Goal: Task Accomplishment & Management: Manage account settings

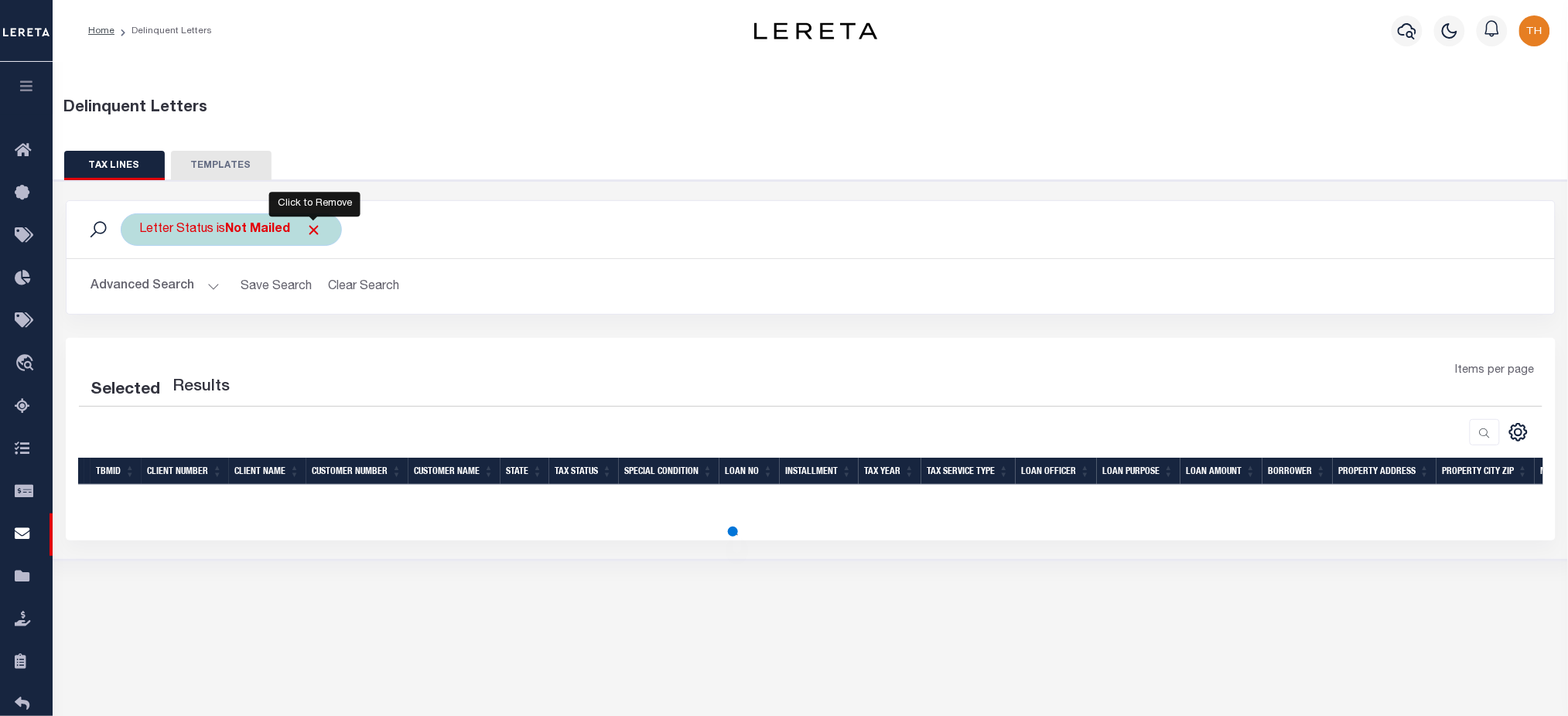
click at [312, 232] on span "Click to Remove" at bounding box center [315, 230] width 17 height 17
click at [43, 84] on button "button" at bounding box center [26, 87] width 52 height 52
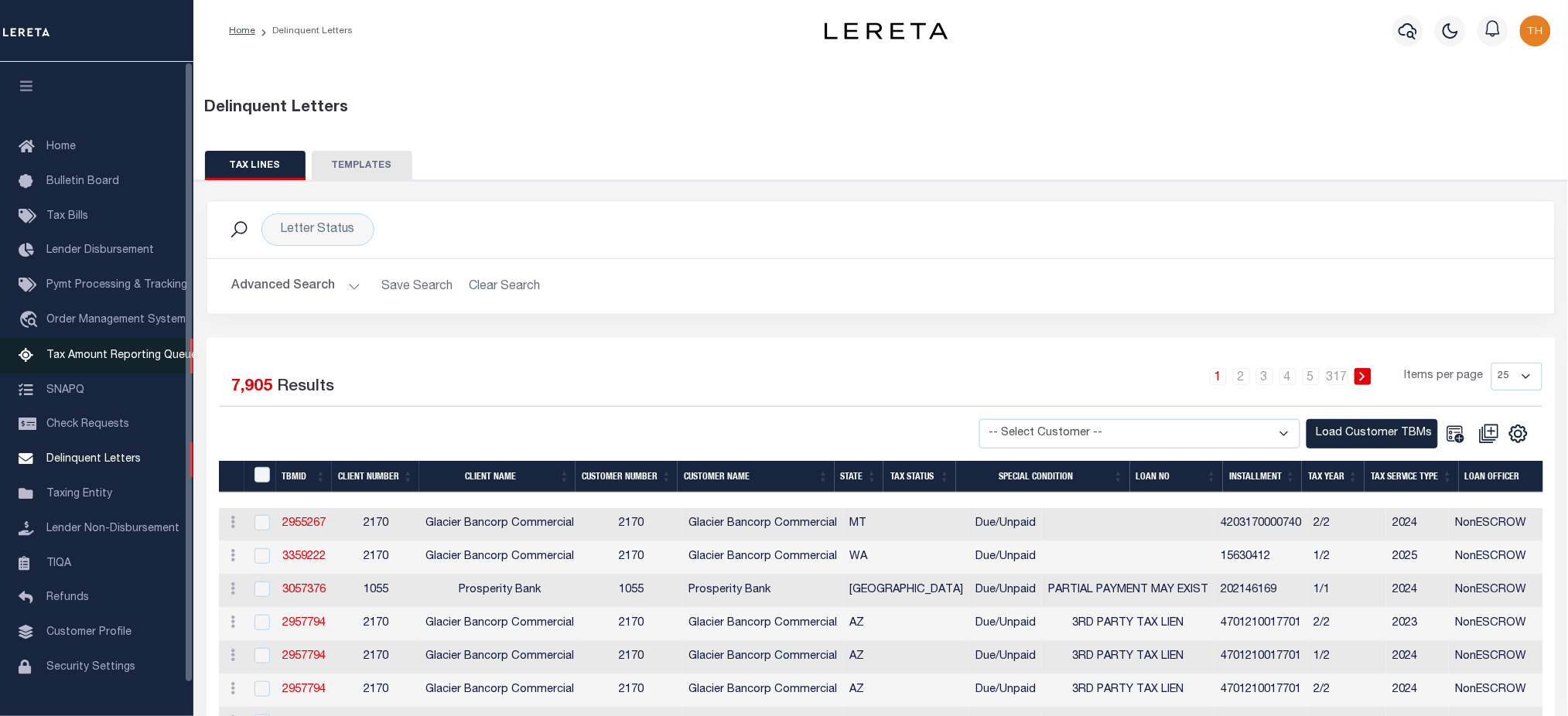
click at [165, 347] on link "Tax Amount Reporting Queue" at bounding box center [96, 356] width 194 height 35
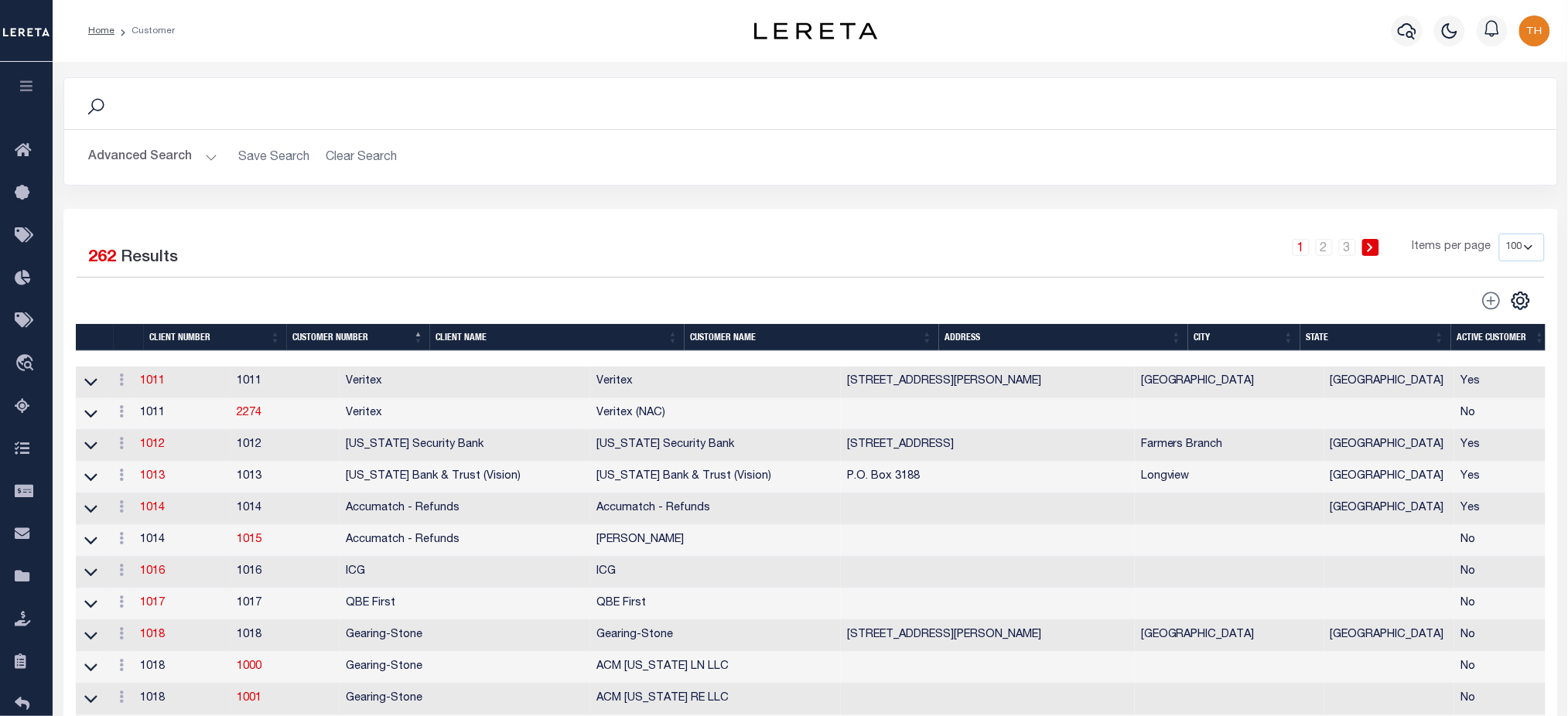
click at [19, 88] on icon "button" at bounding box center [26, 86] width 17 height 14
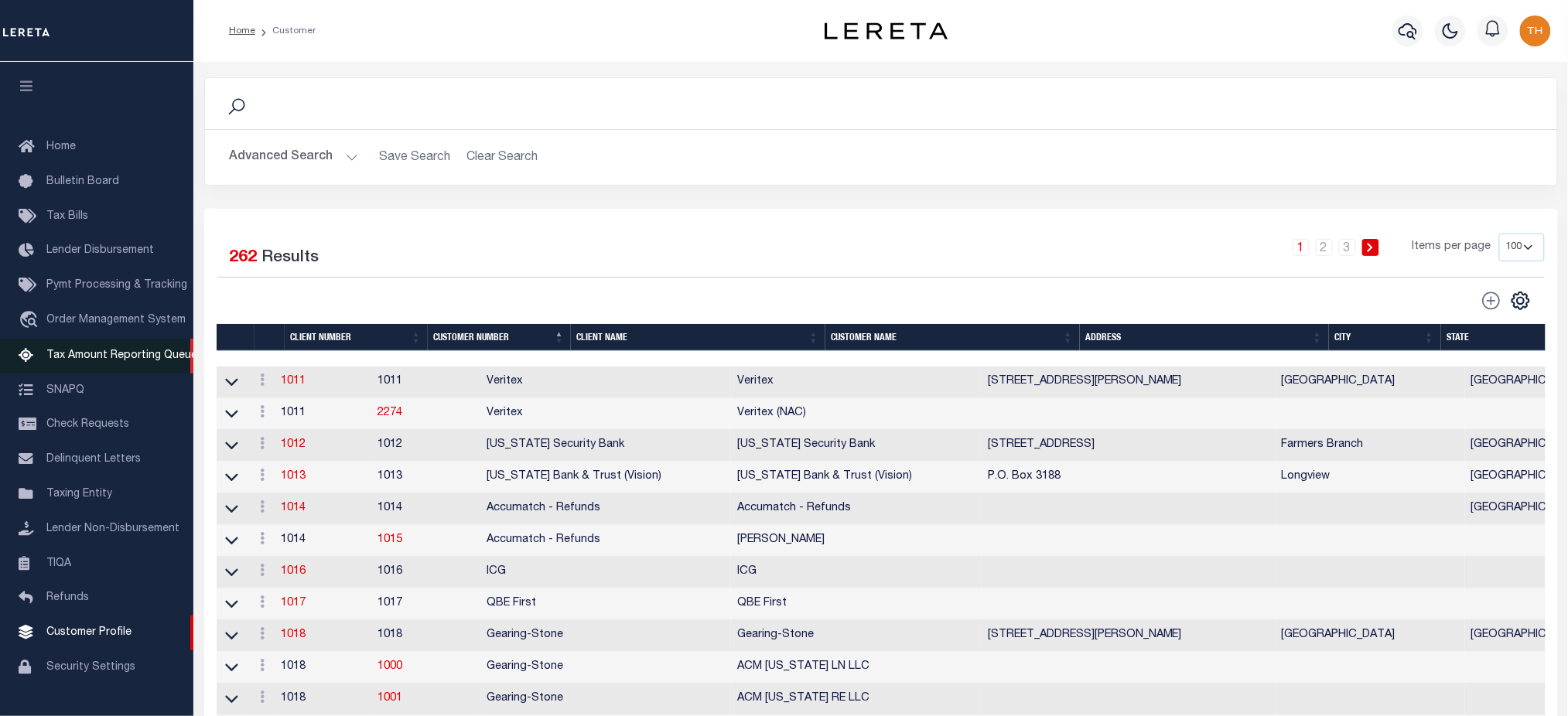
click at [106, 360] on span "Tax Amount Reporting Queue" at bounding box center [122, 356] width 151 height 11
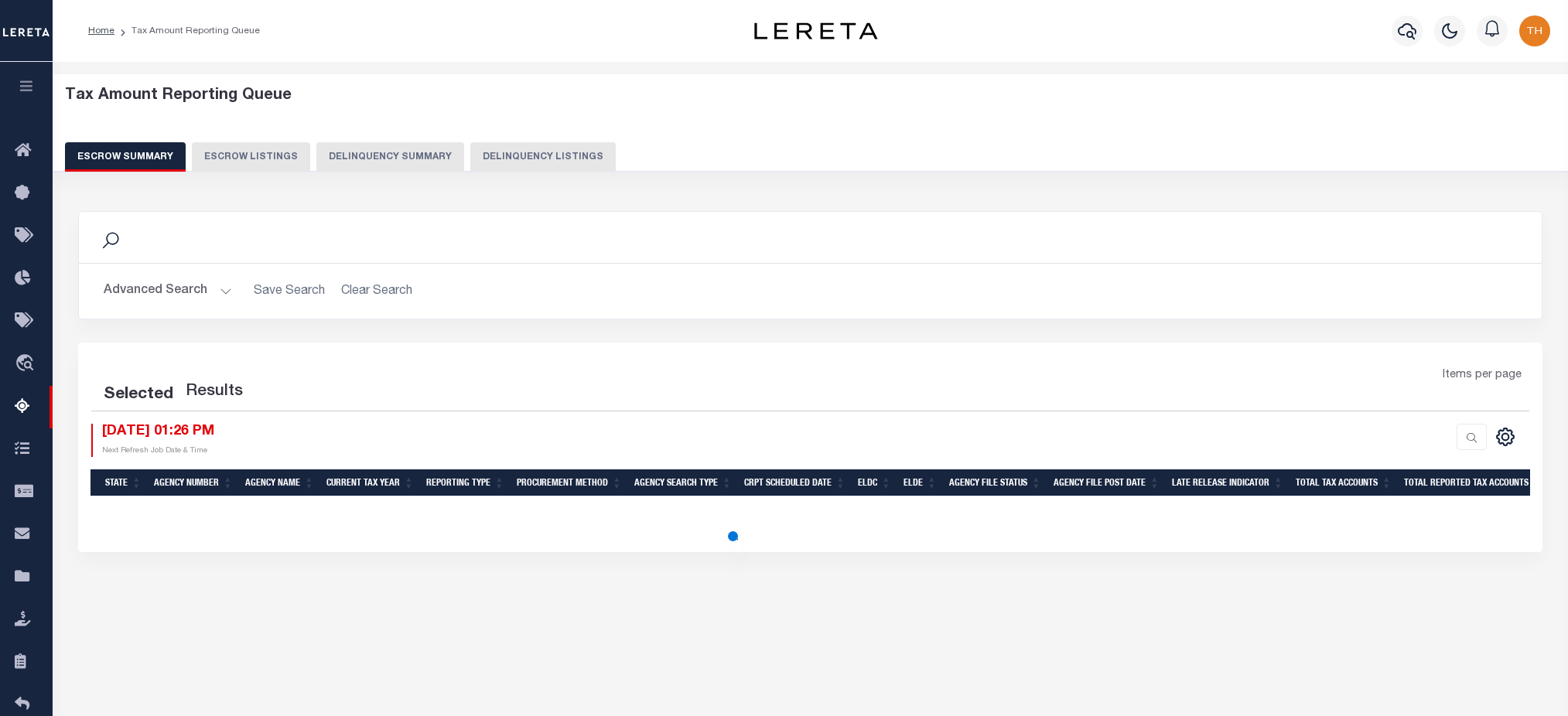
select select "100"
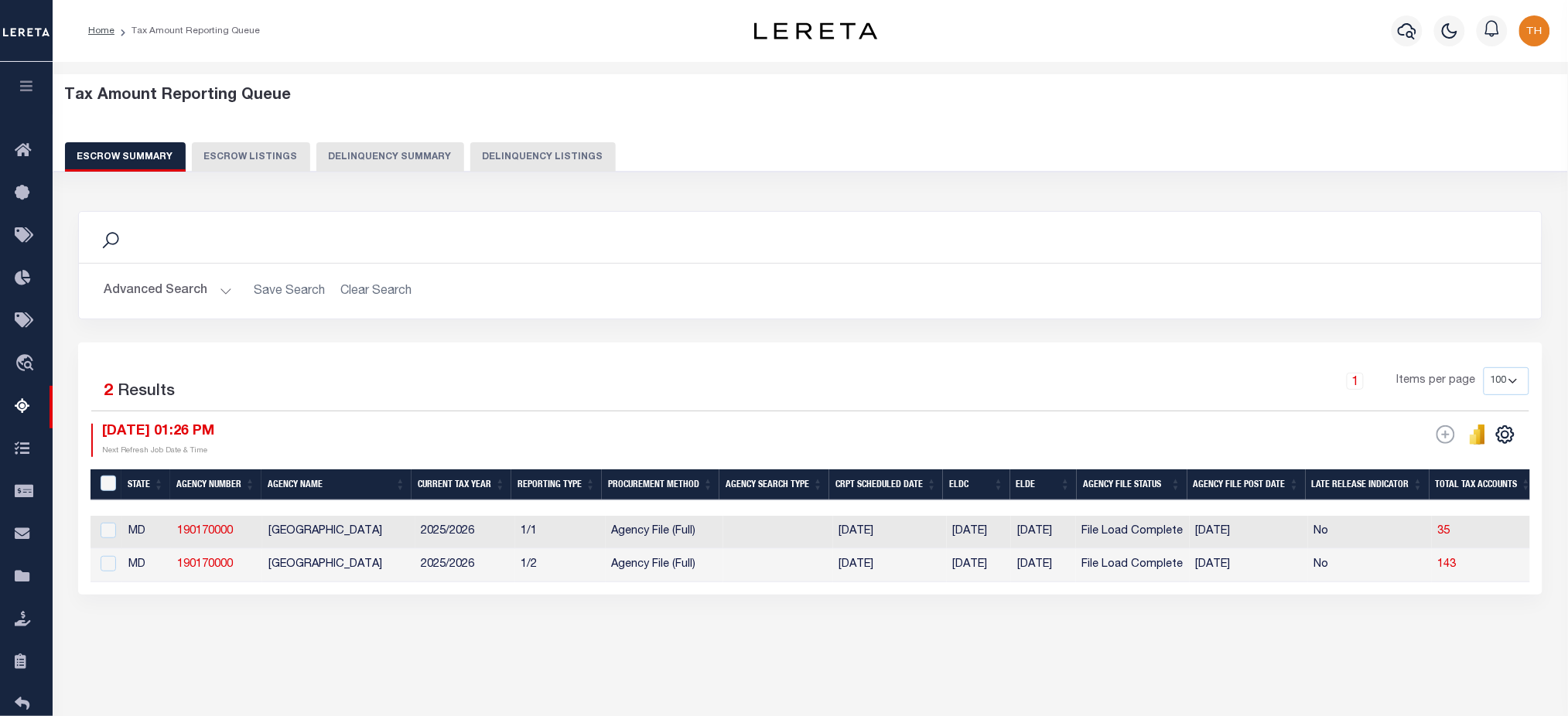
click at [382, 150] on button "Delinquency Summary" at bounding box center [391, 156] width 148 height 29
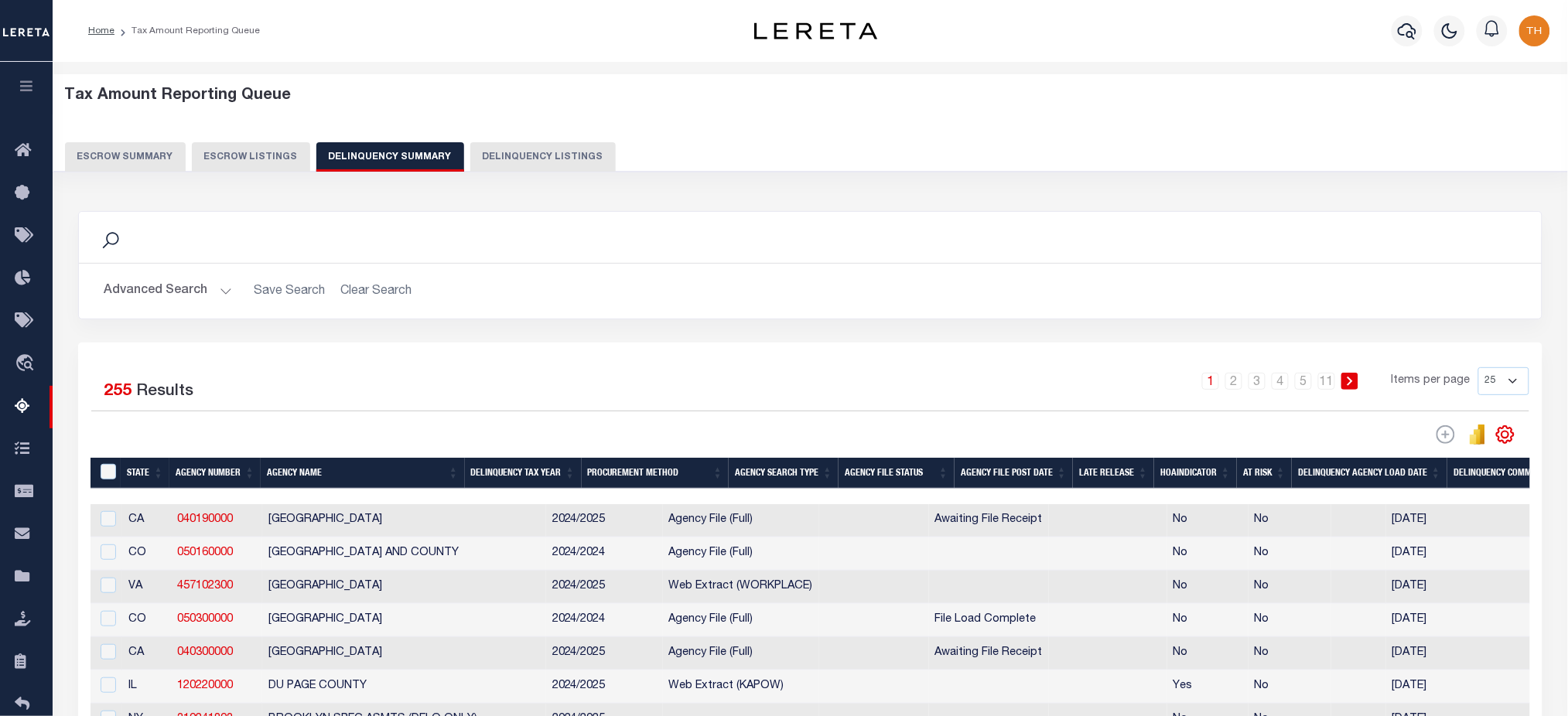
click at [28, 90] on icon "button" at bounding box center [26, 86] width 17 height 14
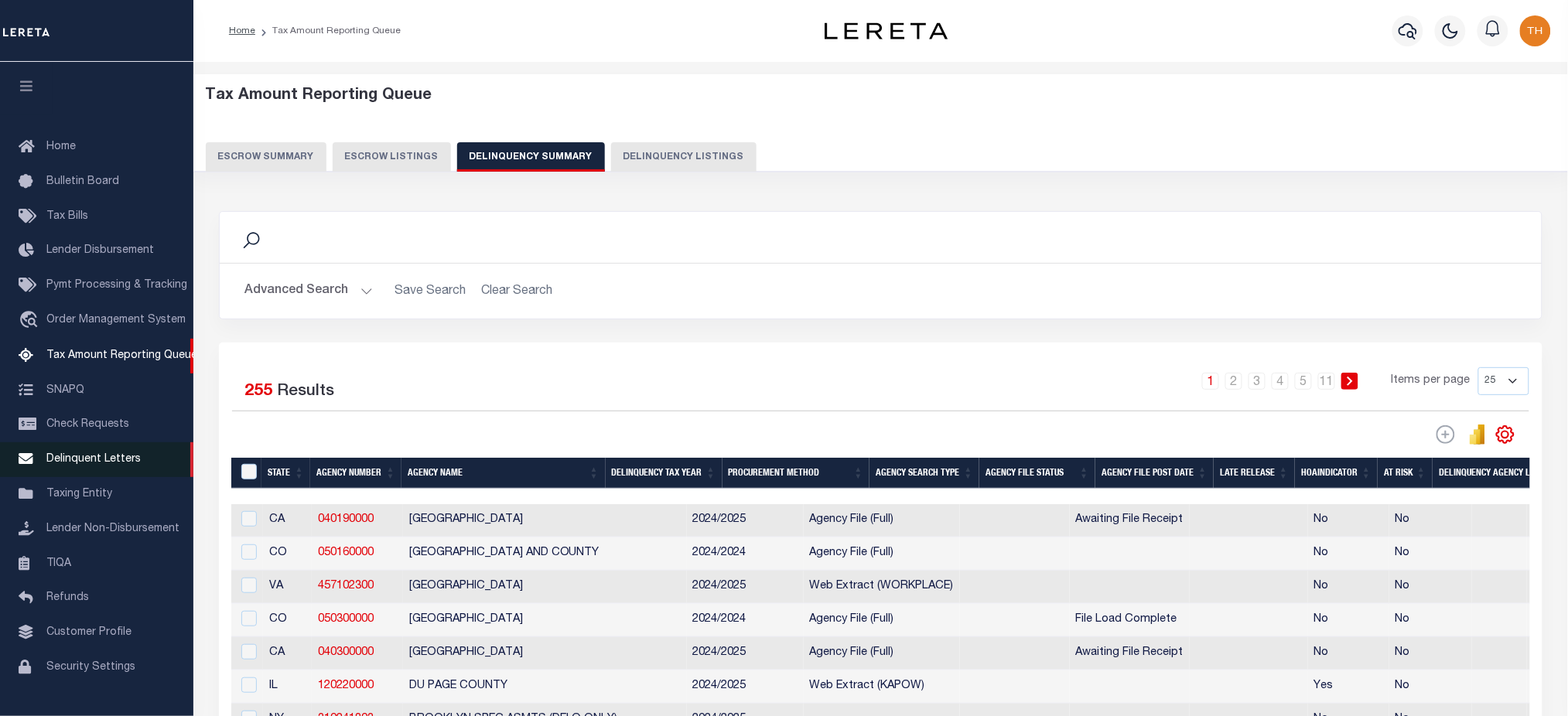
click at [71, 452] on link "Delinquent Letters" at bounding box center [96, 459] width 194 height 35
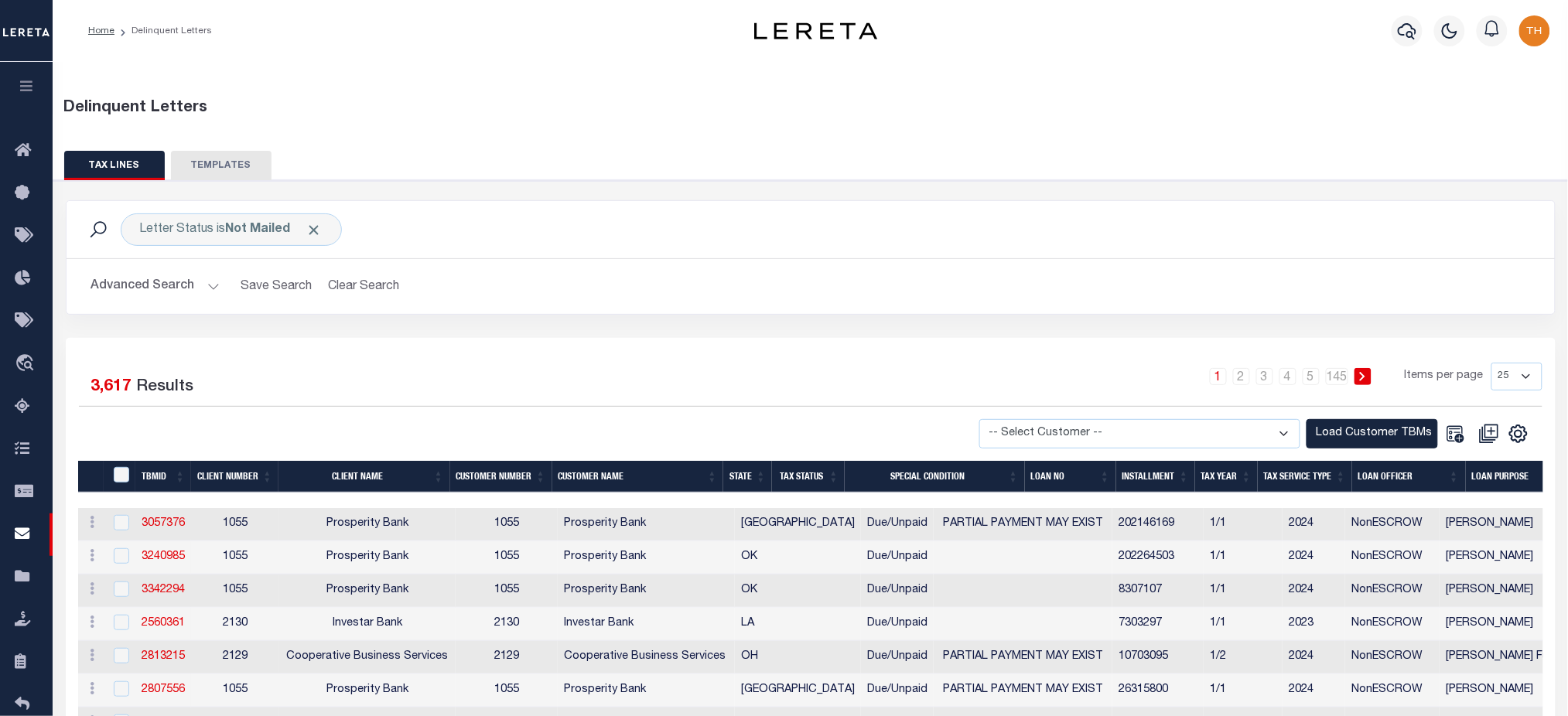
click at [1243, 439] on select "-- Select Customer -- Accumatch - Refunds All In Credit Union Amarillo National…" at bounding box center [1139, 434] width 321 height 30
click at [823, 370] on div "1 2 3 4 5 … 145 Items per page 25 50 100 500 1000" at bounding box center [996, 383] width 1092 height 40
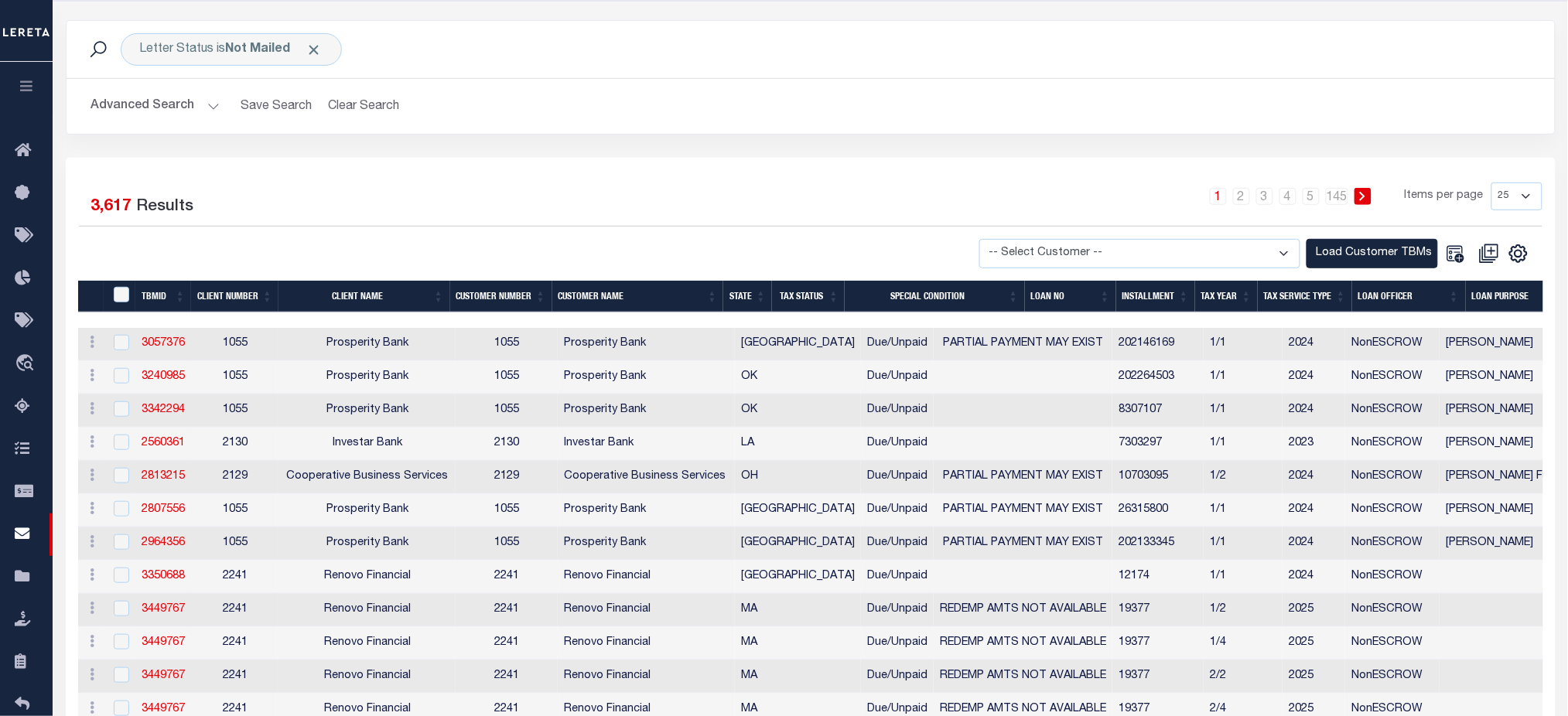
scroll to position [206, 0]
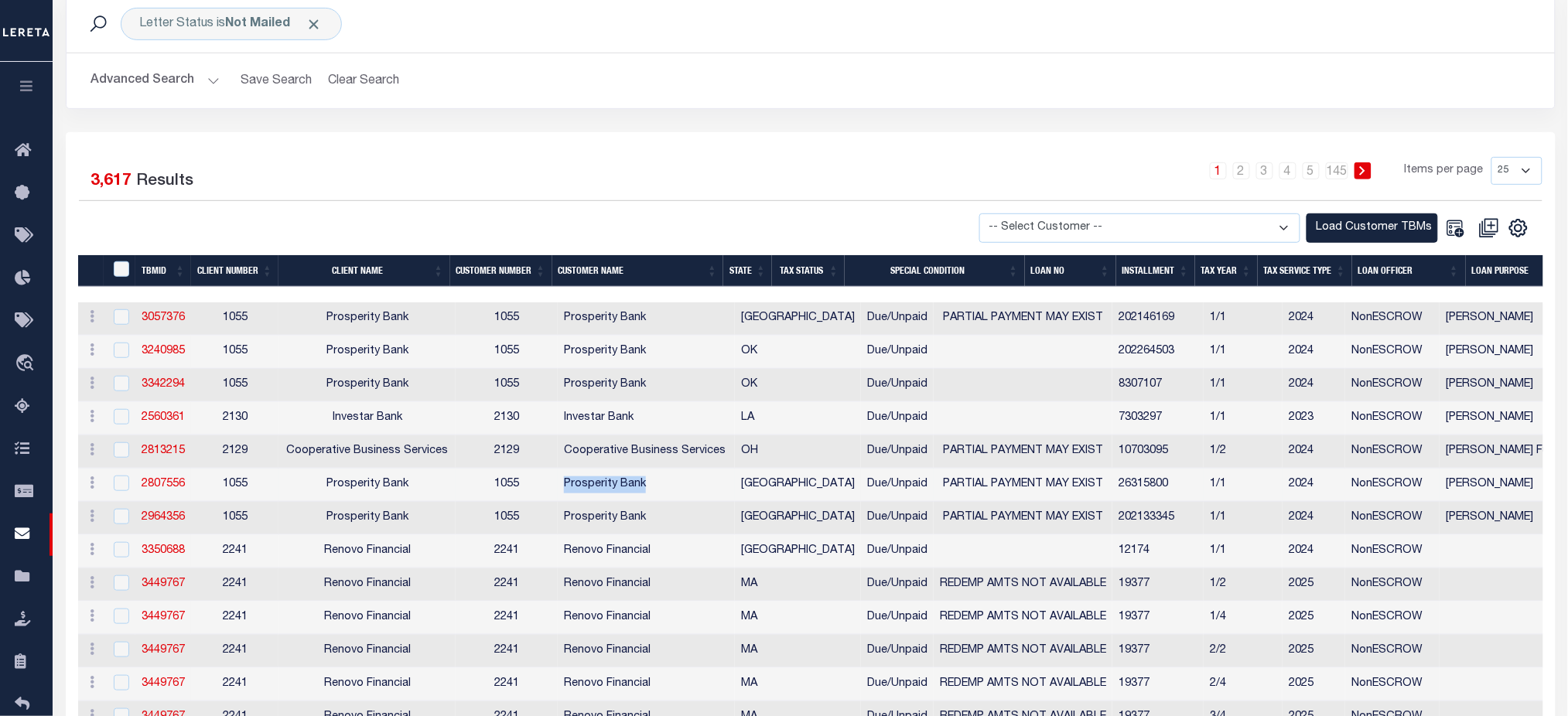
drag, startPoint x: 558, startPoint y: 489, endPoint x: 641, endPoint y: 490, distance: 83.0
click at [641, 490] on td "Prosperity Bank" at bounding box center [646, 485] width 177 height 33
checkbox input "true"
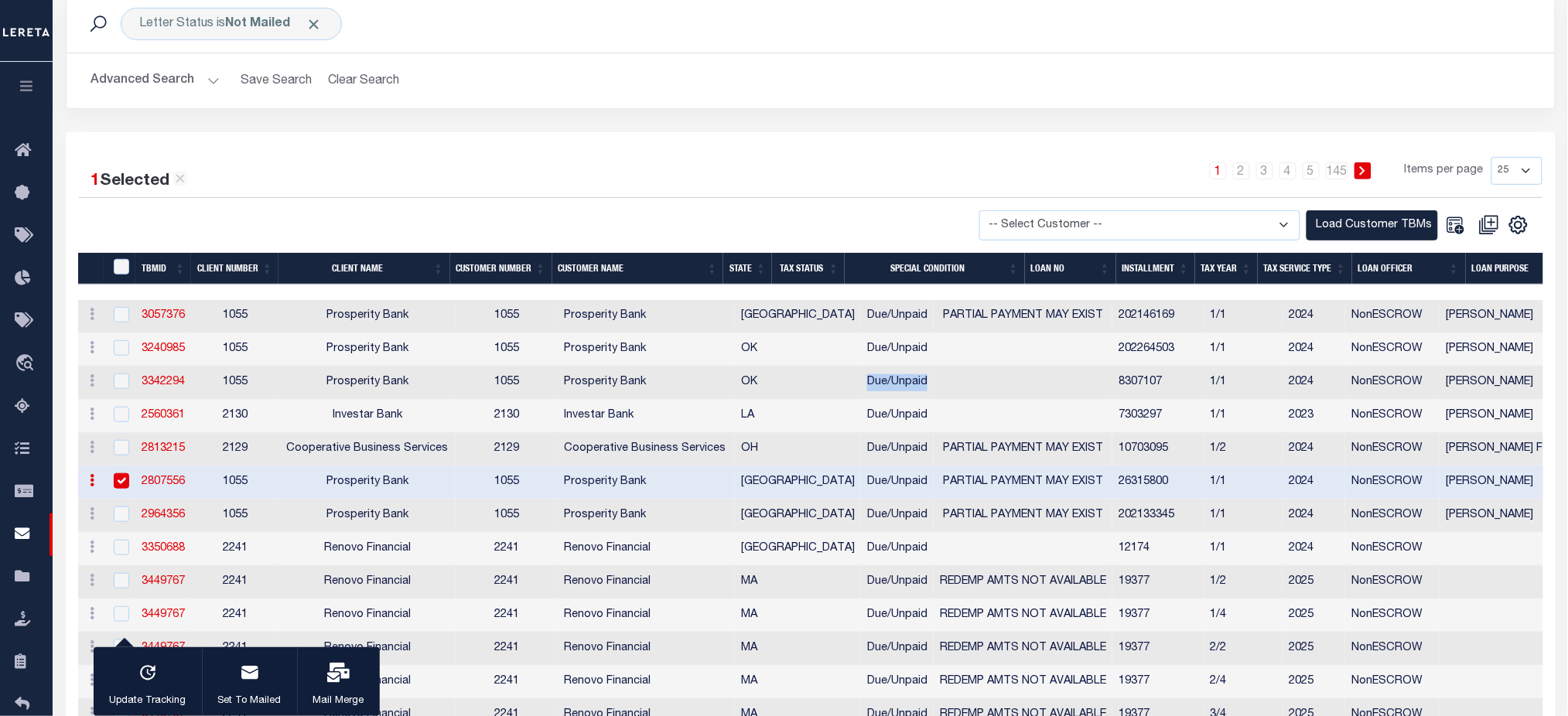
drag, startPoint x: 780, startPoint y: 390, endPoint x: 838, endPoint y: 388, distance: 58.0
click at [867, 387] on span "Due/Unpaid" at bounding box center [897, 381] width 61 height 11
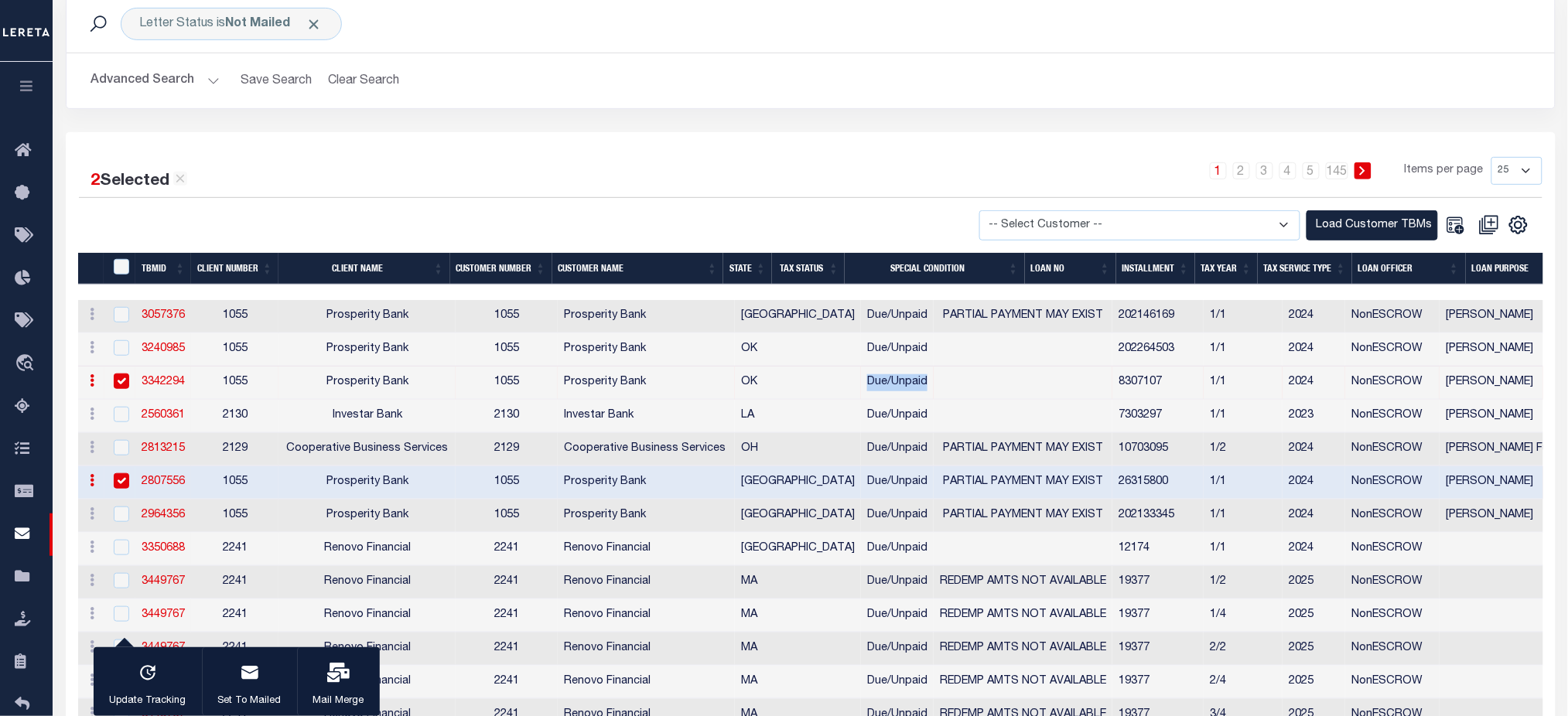
click at [120, 381] on input "checkbox" at bounding box center [121, 381] width 16 height 16
checkbox input "false"
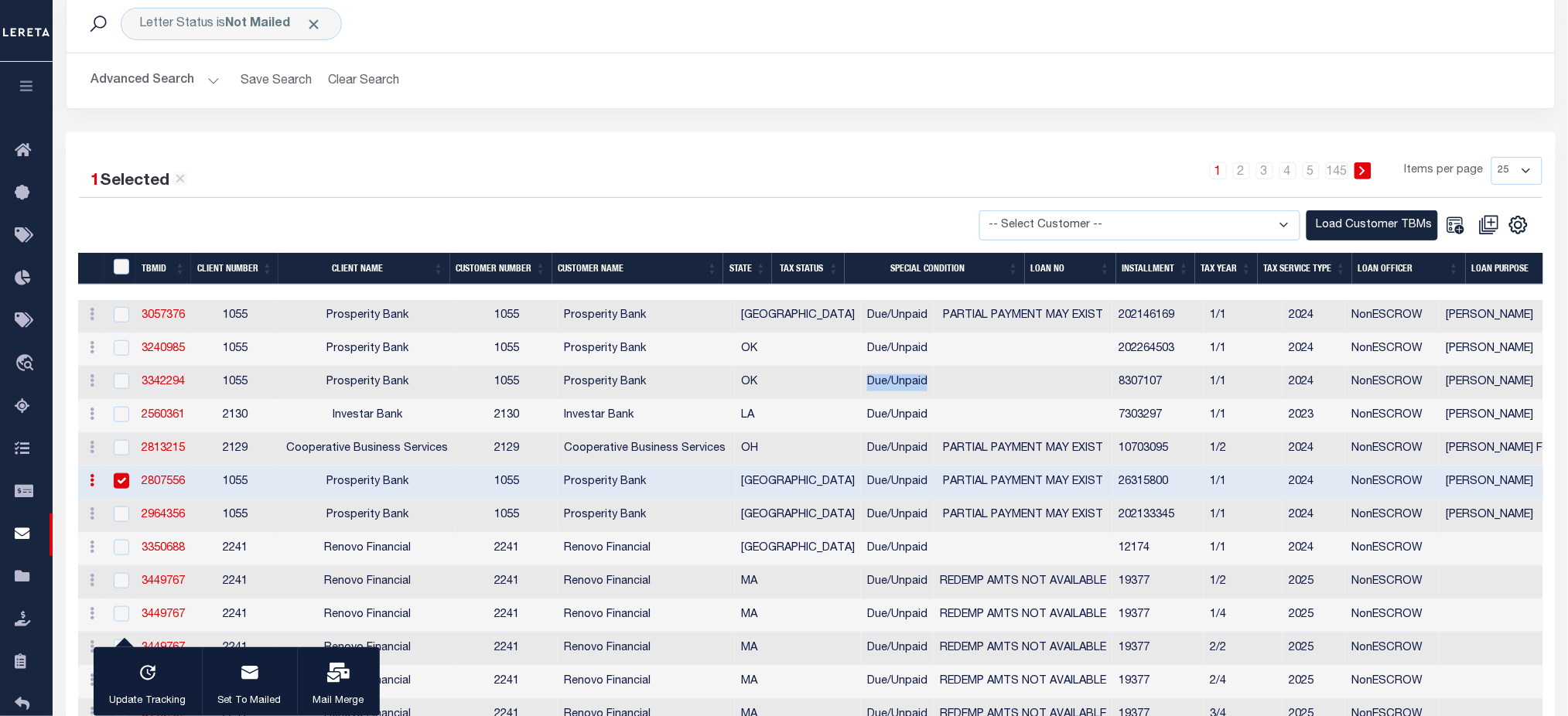
click at [117, 486] on input "checkbox" at bounding box center [121, 481] width 16 height 16
checkbox input "false"
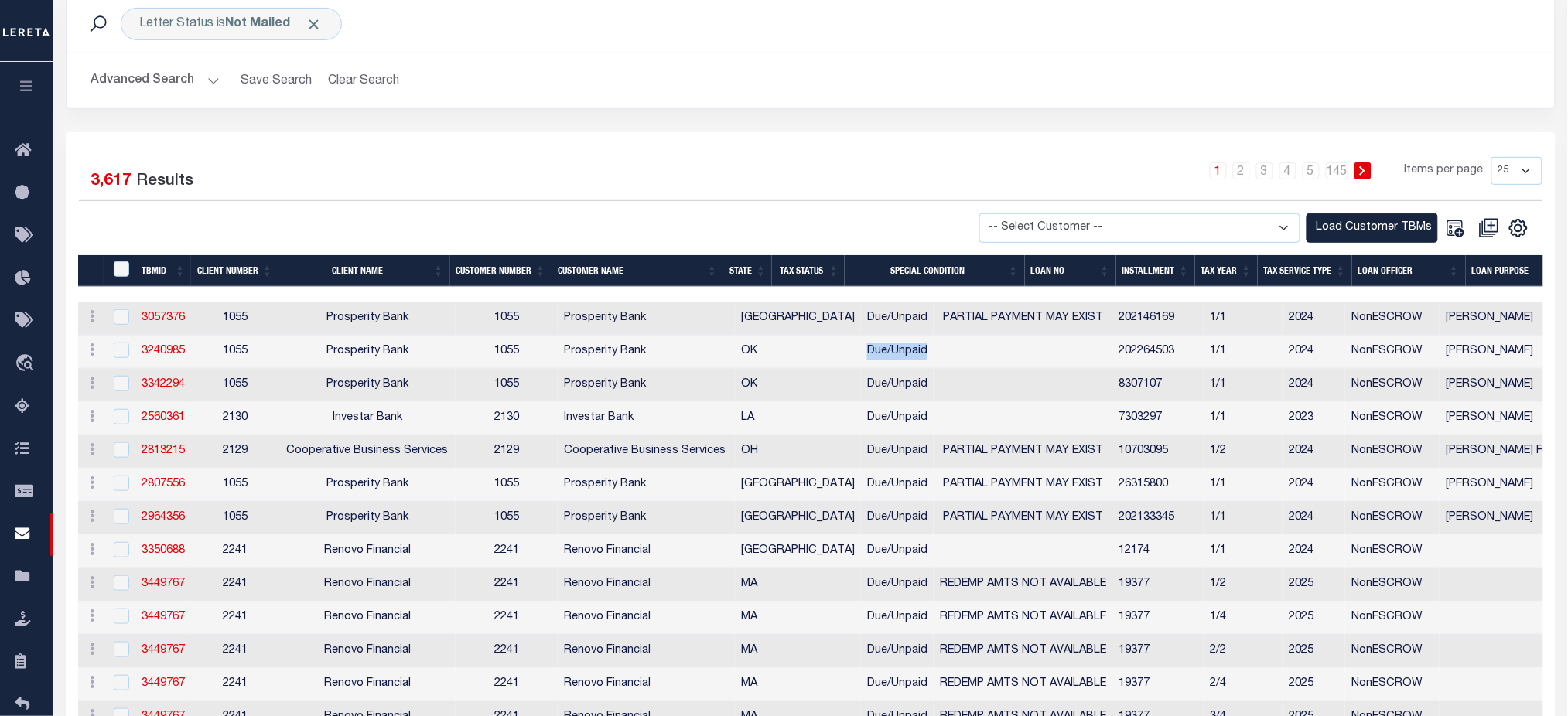
drag, startPoint x: 780, startPoint y: 355, endPoint x: 845, endPoint y: 357, distance: 65.0
click at [861, 357] on td "Due/Unpaid" at bounding box center [897, 352] width 72 height 33
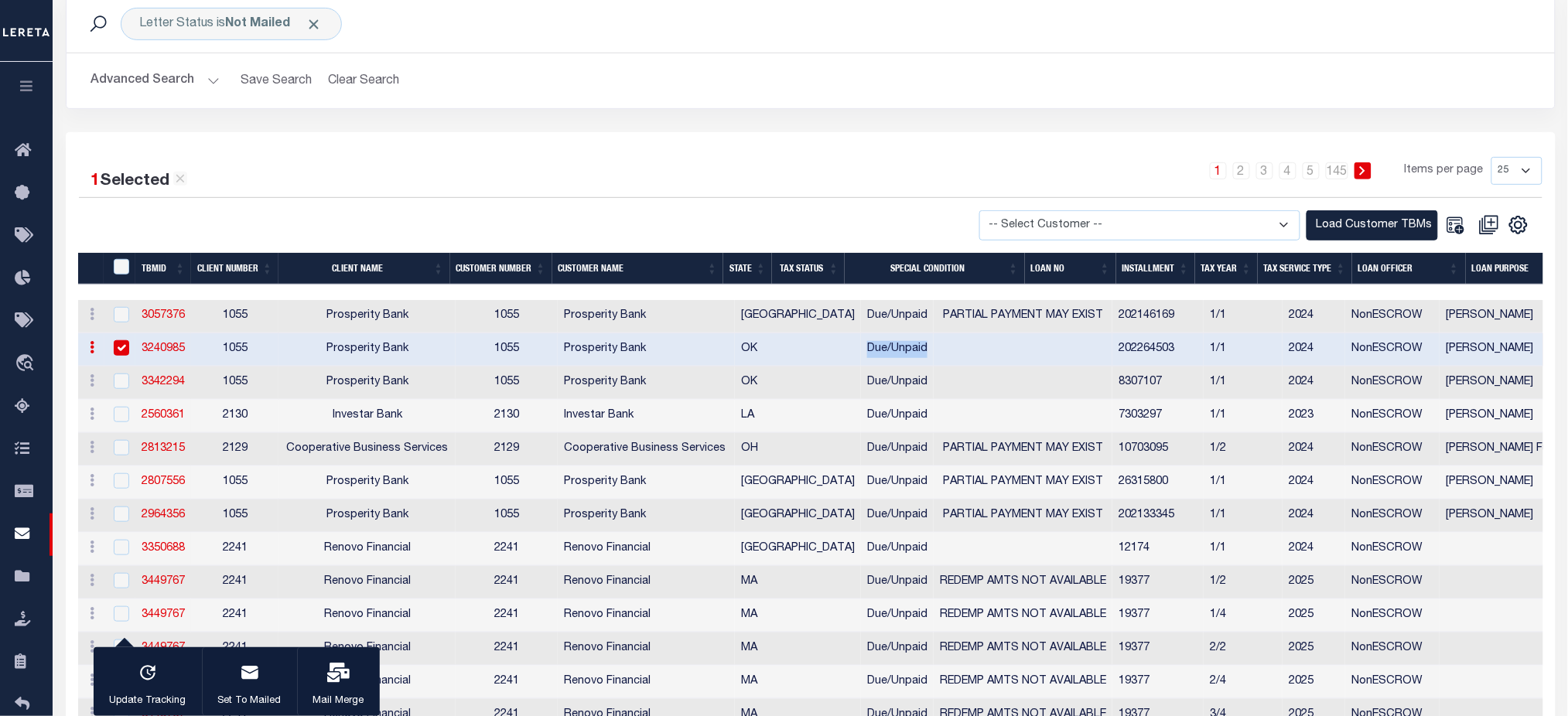
click at [121, 351] on input "checkbox" at bounding box center [121, 348] width 16 height 16
checkbox input "false"
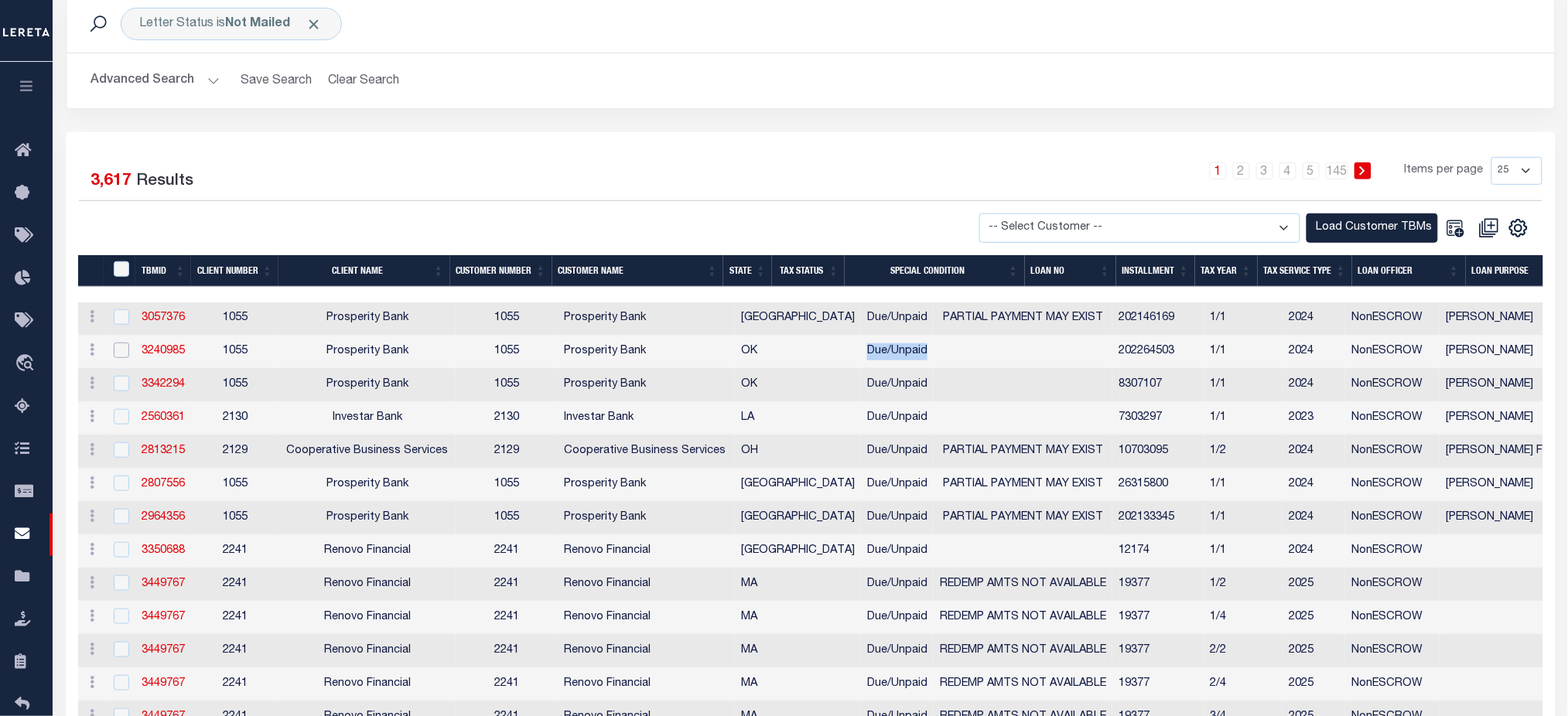
scroll to position [0, 0]
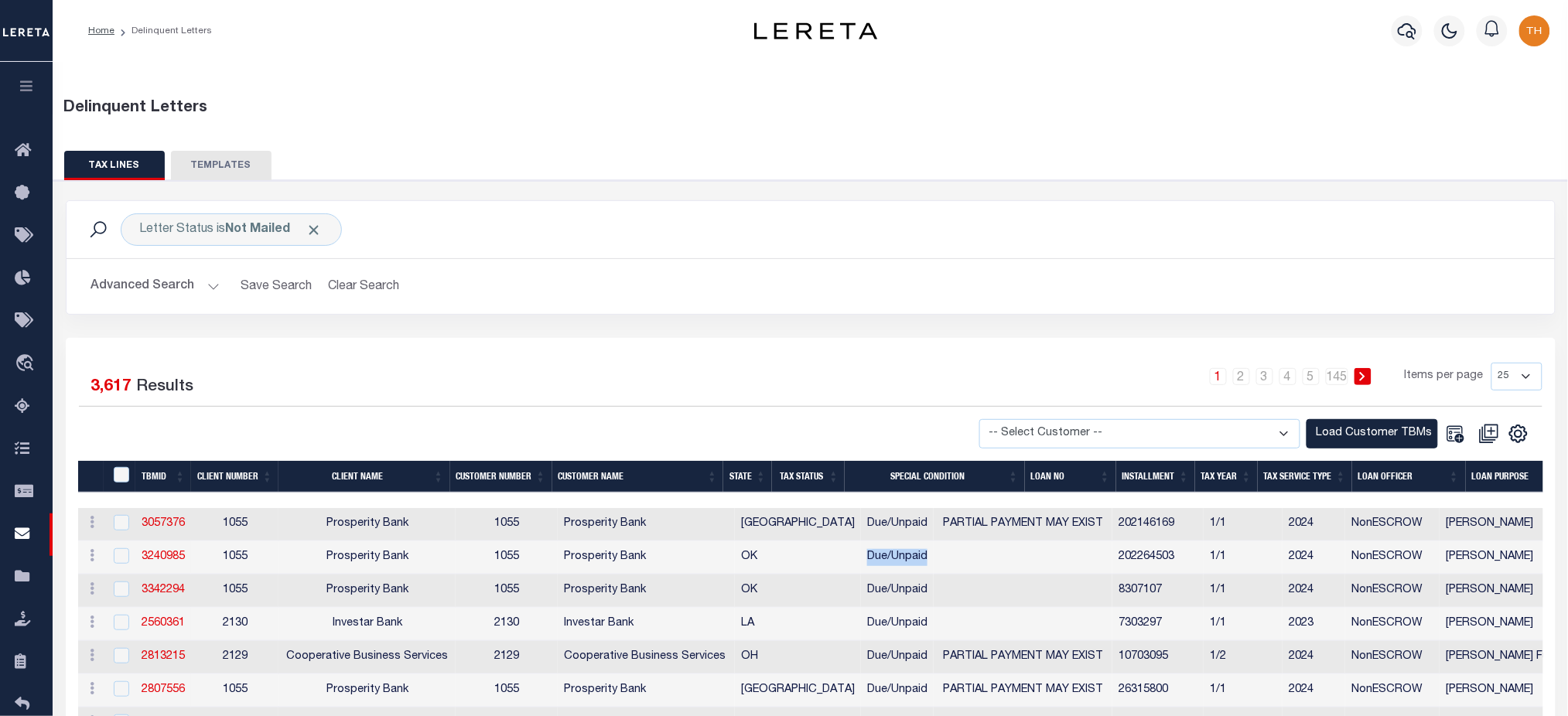
click at [242, 157] on button "TEMPLATES" at bounding box center [221, 165] width 101 height 29
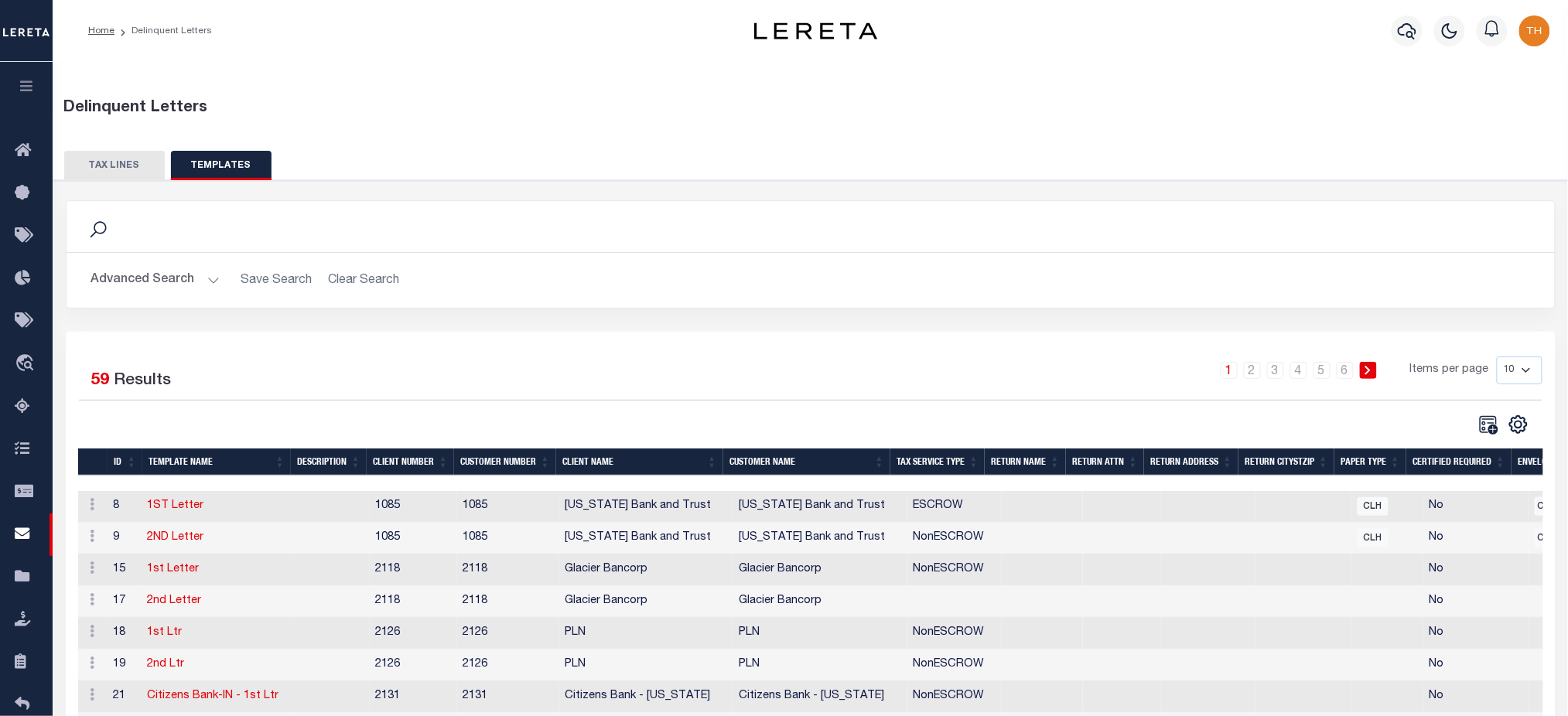
scroll to position [180, 0]
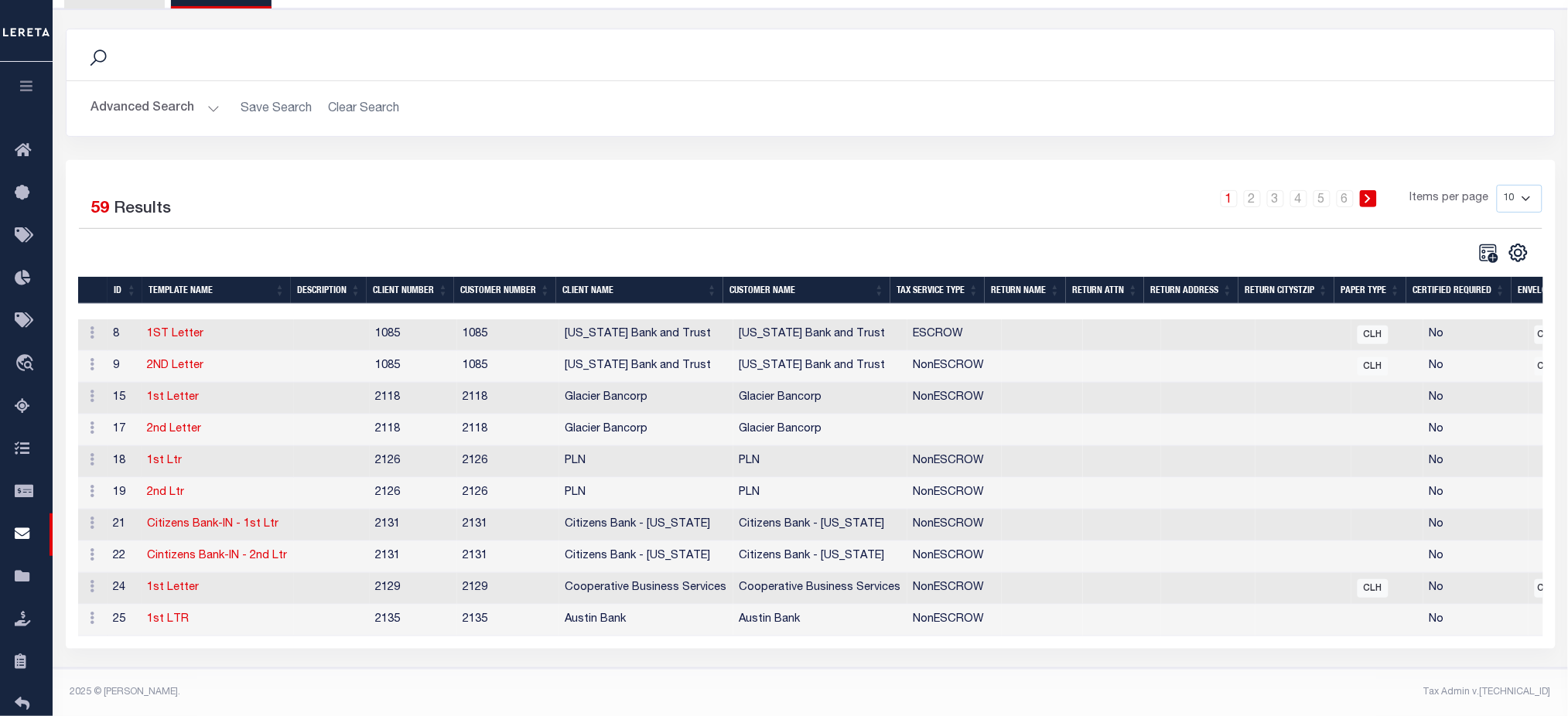
click at [609, 277] on th "CLIENT NAME" at bounding box center [639, 290] width 167 height 27
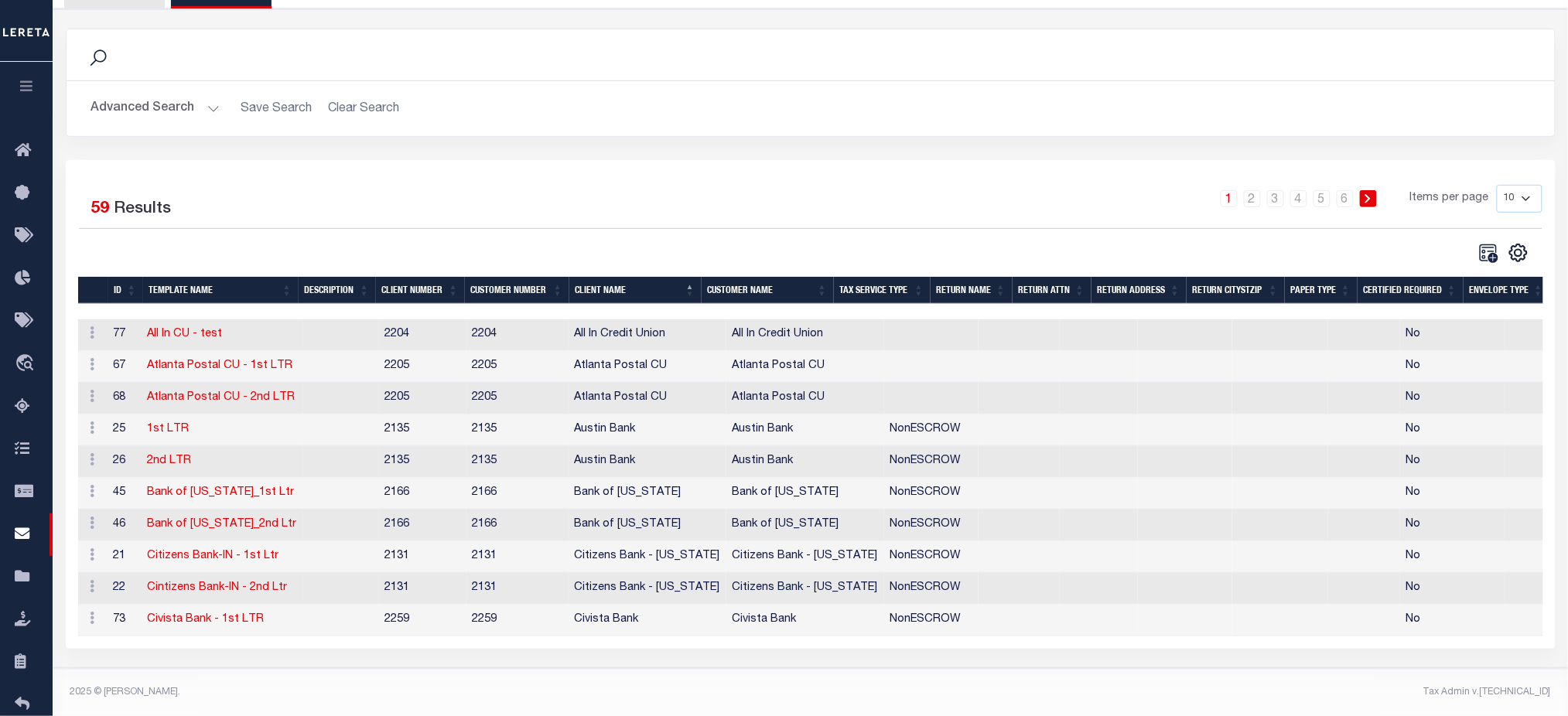
click at [609, 277] on th "CLIENT NAME" at bounding box center [635, 290] width 132 height 27
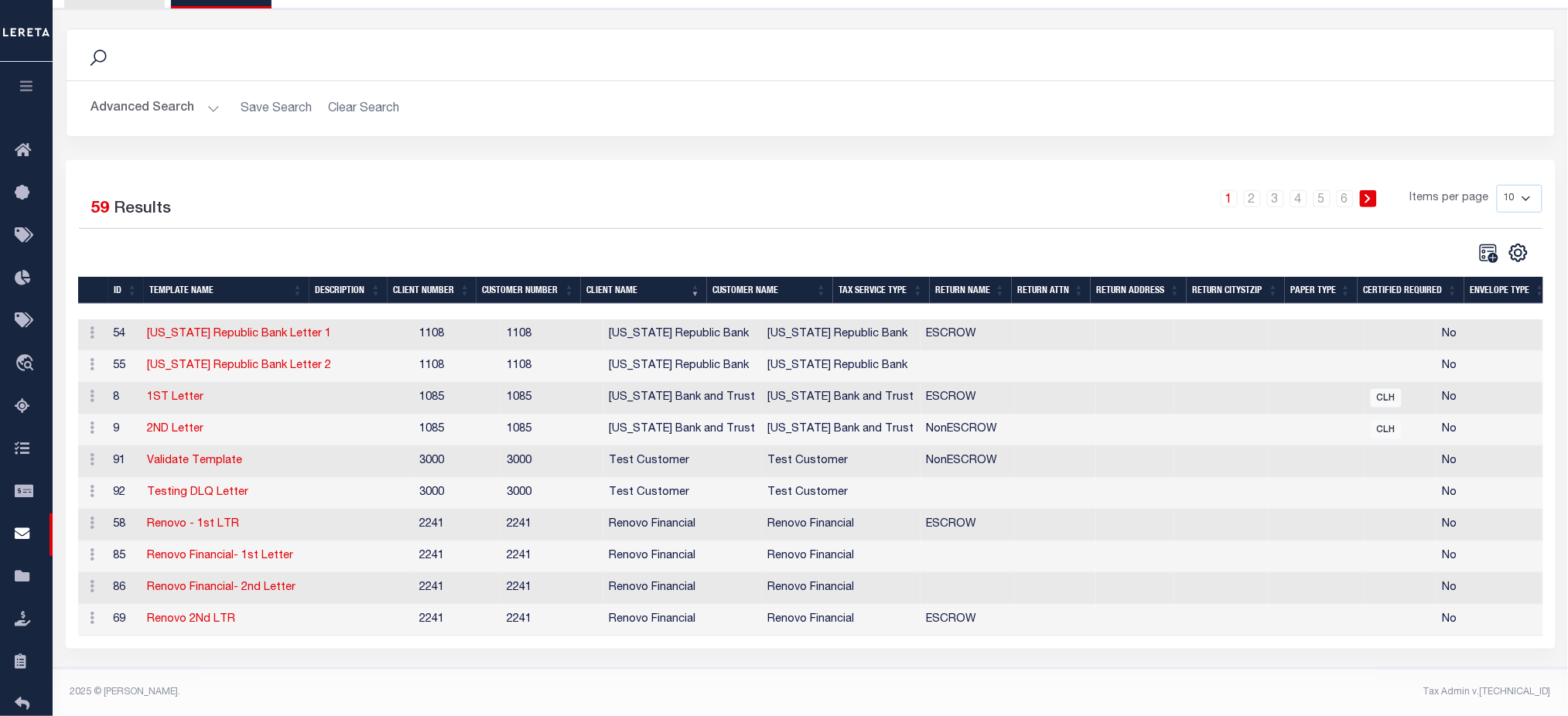
click at [609, 277] on th "CLIENT NAME" at bounding box center [644, 290] width 126 height 27
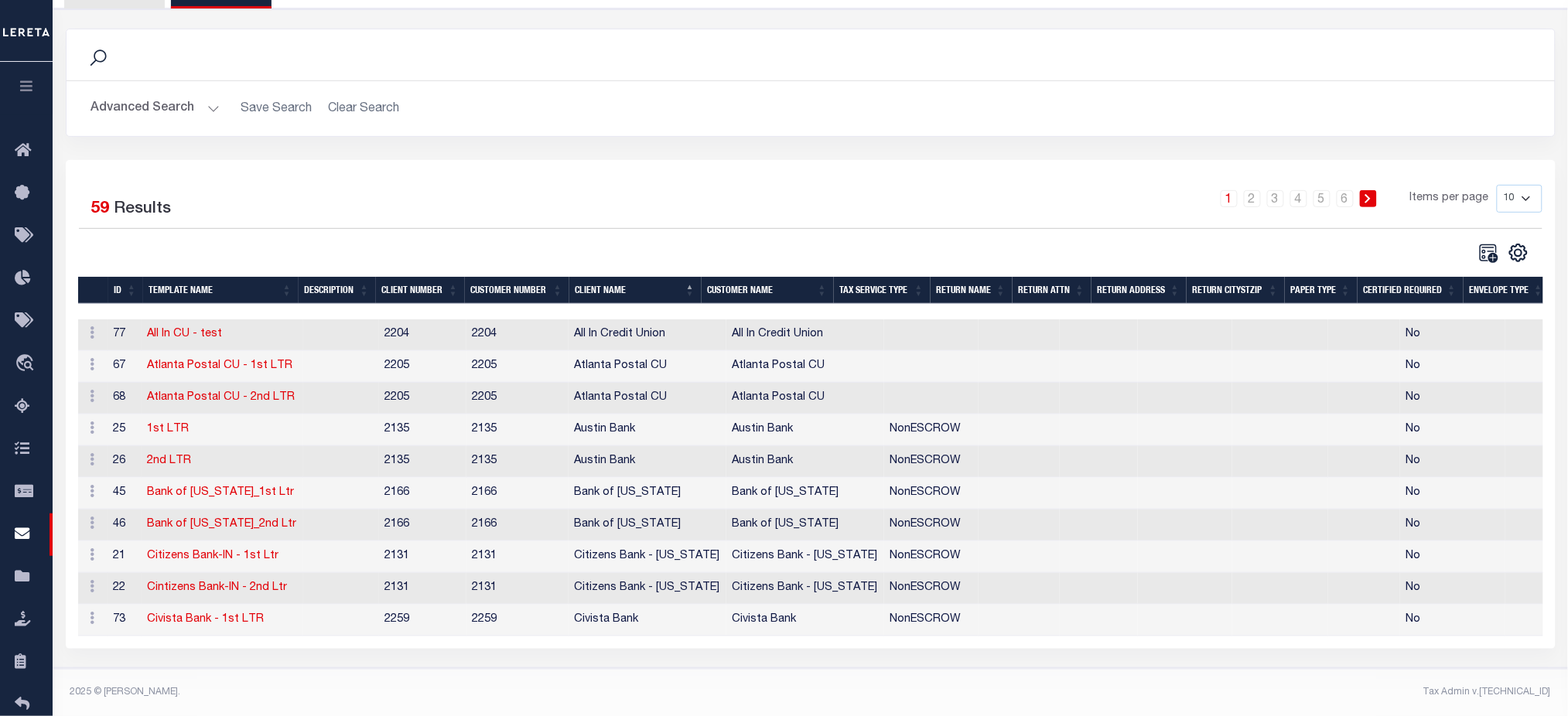
click at [609, 277] on th "CLIENT NAME" at bounding box center [635, 290] width 132 height 27
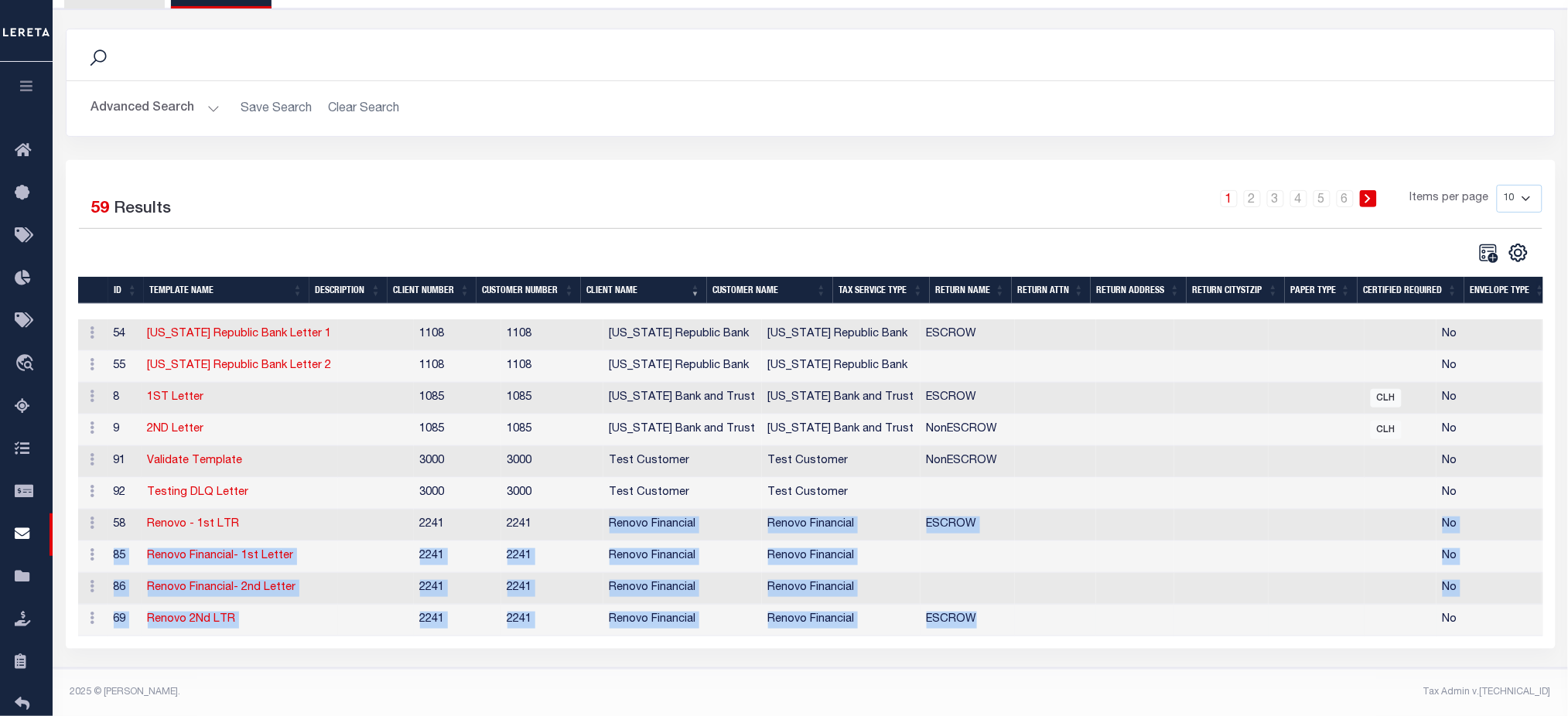
drag, startPoint x: 585, startPoint y: 520, endPoint x: 922, endPoint y: 622, distance: 352.1
click at [922, 622] on tbody "Edit Preferences Edit Template Content Delete 54 Texas Republic Bank Letter 1 1…" at bounding box center [853, 478] width 1549 height 317
drag, startPoint x: 1538, startPoint y: 191, endPoint x: 1531, endPoint y: 197, distance: 9.2
click at [1538, 191] on select "10 25 50 100" at bounding box center [1519, 199] width 46 height 28
drag, startPoint x: 1516, startPoint y: 183, endPoint x: 1516, endPoint y: 193, distance: 10.0
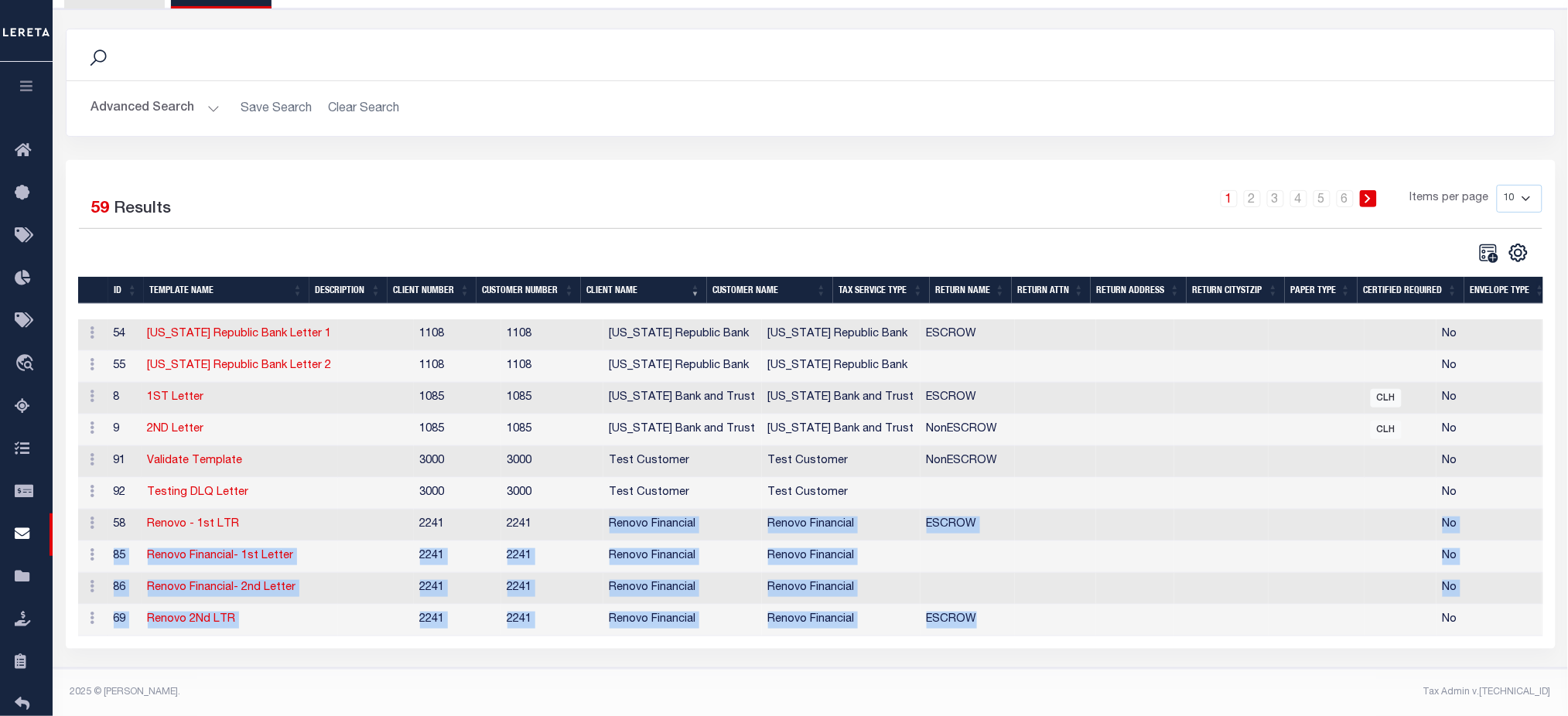
click at [1516, 184] on select "10 25 50 100" at bounding box center [1519, 199] width 46 height 28
select select "100"
click at [1497, 184] on select "10 25 50 100" at bounding box center [1519, 199] width 46 height 28
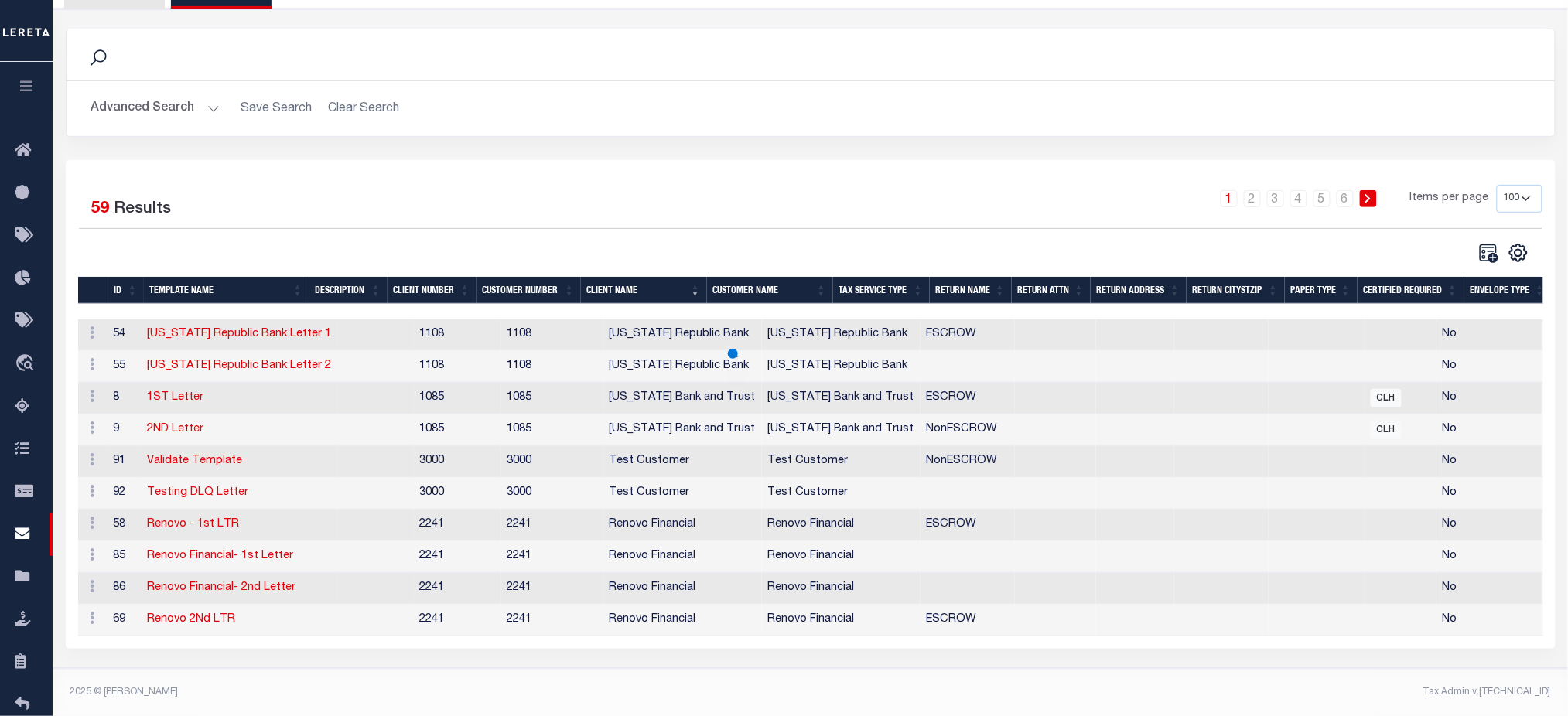
click at [1081, 241] on div "CSV Export Selected Print Show Filter Show Search Columns 0: 1: ID 2: TEMPLATE …" at bounding box center [1176, 253] width 732 height 23
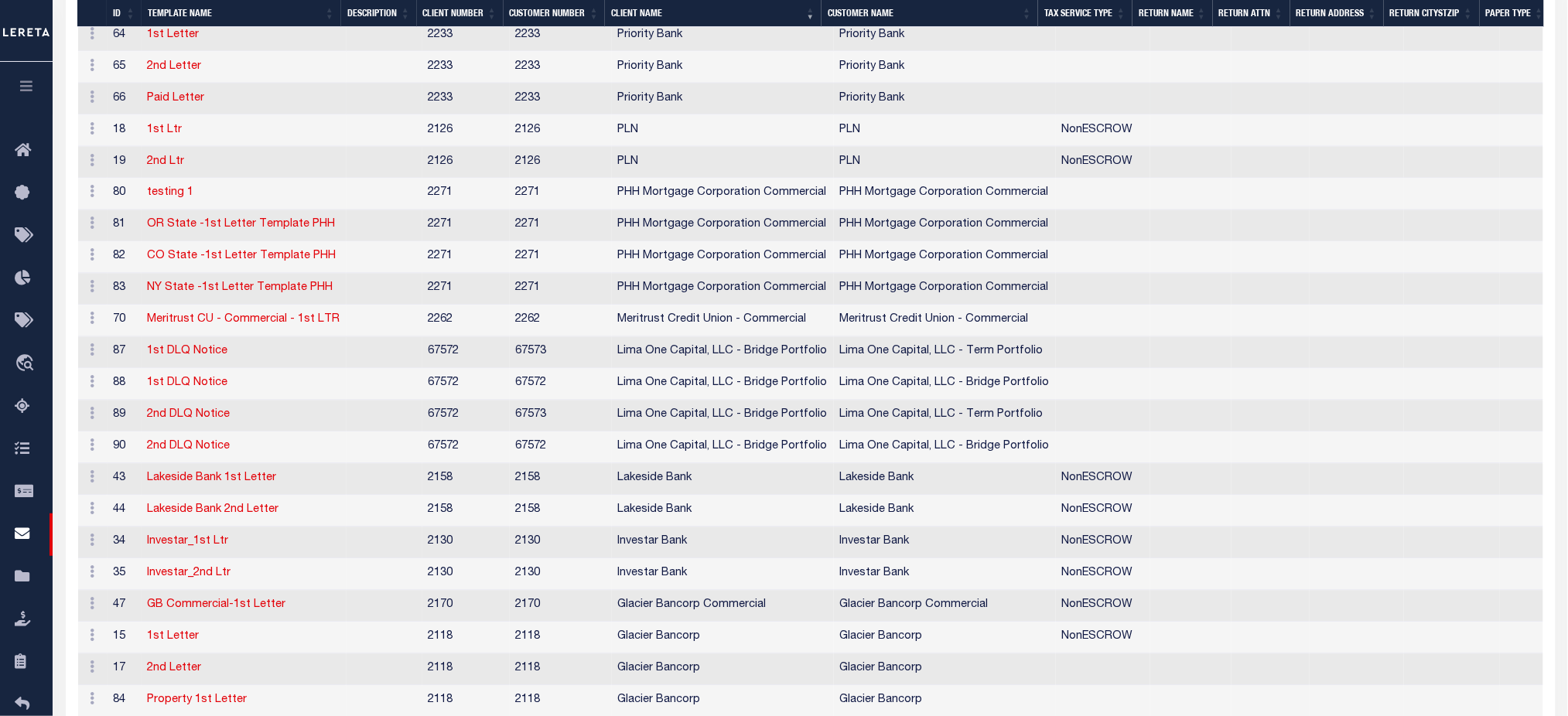
scroll to position [901, 0]
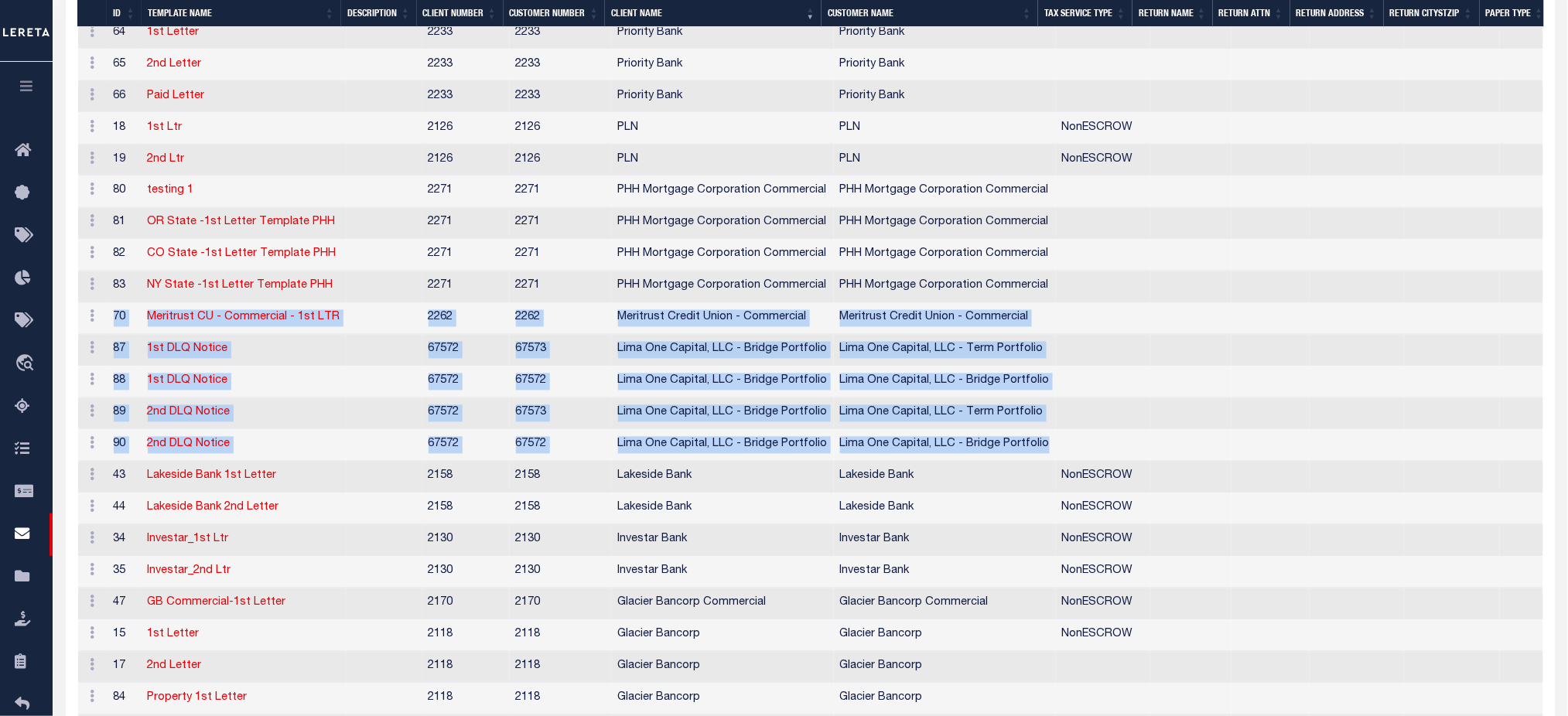
drag, startPoint x: 1056, startPoint y: 453, endPoint x: 115, endPoint y: 333, distance: 948.6
click at [115, 333] on tbody "Edit Preferences Edit Template Content Delete 54 Texas Republic Bank Letter 1 1…" at bounding box center [920, 509] width 1684 height 1871
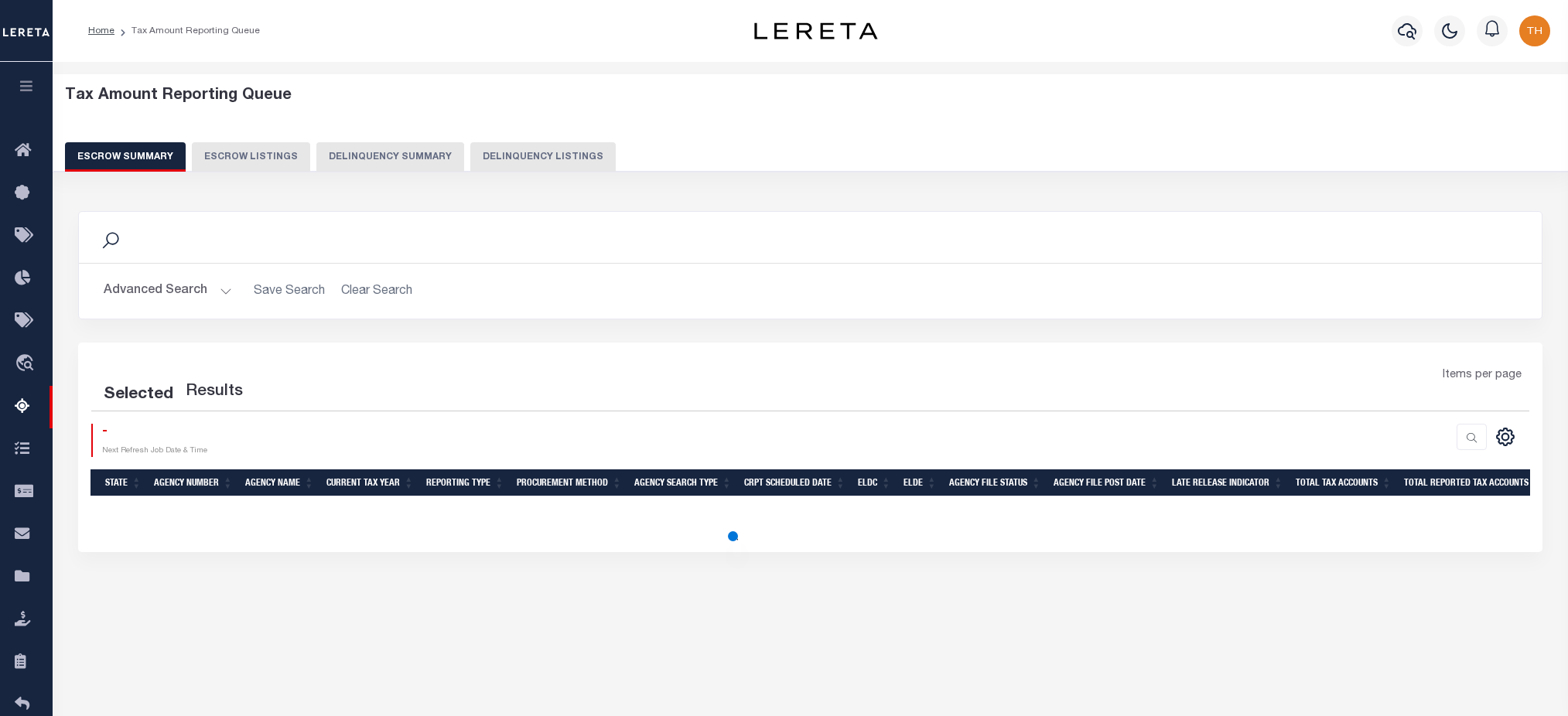
select select "100"
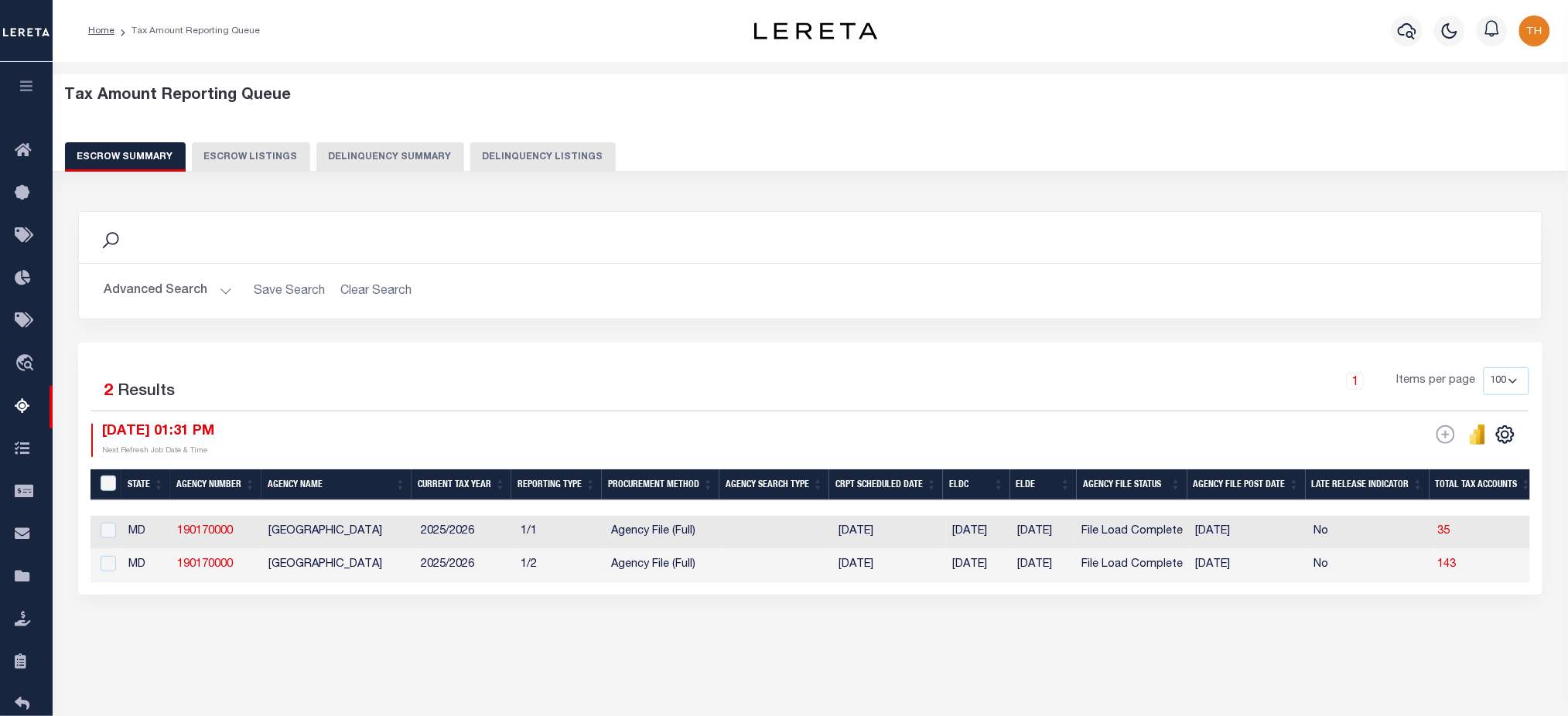
drag, startPoint x: 364, startPoint y: 530, endPoint x: 420, endPoint y: 537, distance: 56.4
click at [415, 537] on td "[GEOGRAPHIC_DATA]" at bounding box center [339, 532] width 153 height 33
checkbox input "true"
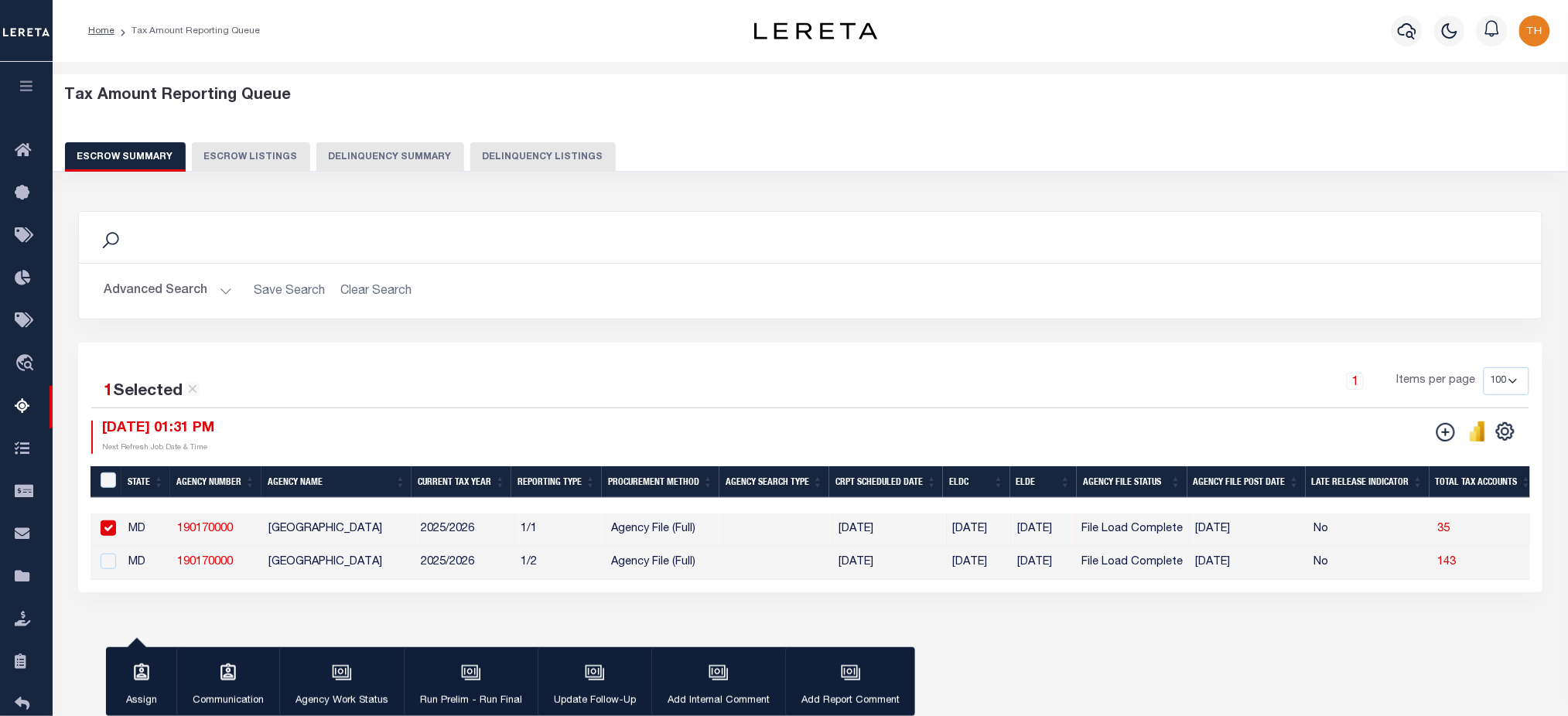
click at [388, 156] on button "Delinquency Summary" at bounding box center [391, 156] width 148 height 29
